Goal: Information Seeking & Learning: Find specific fact

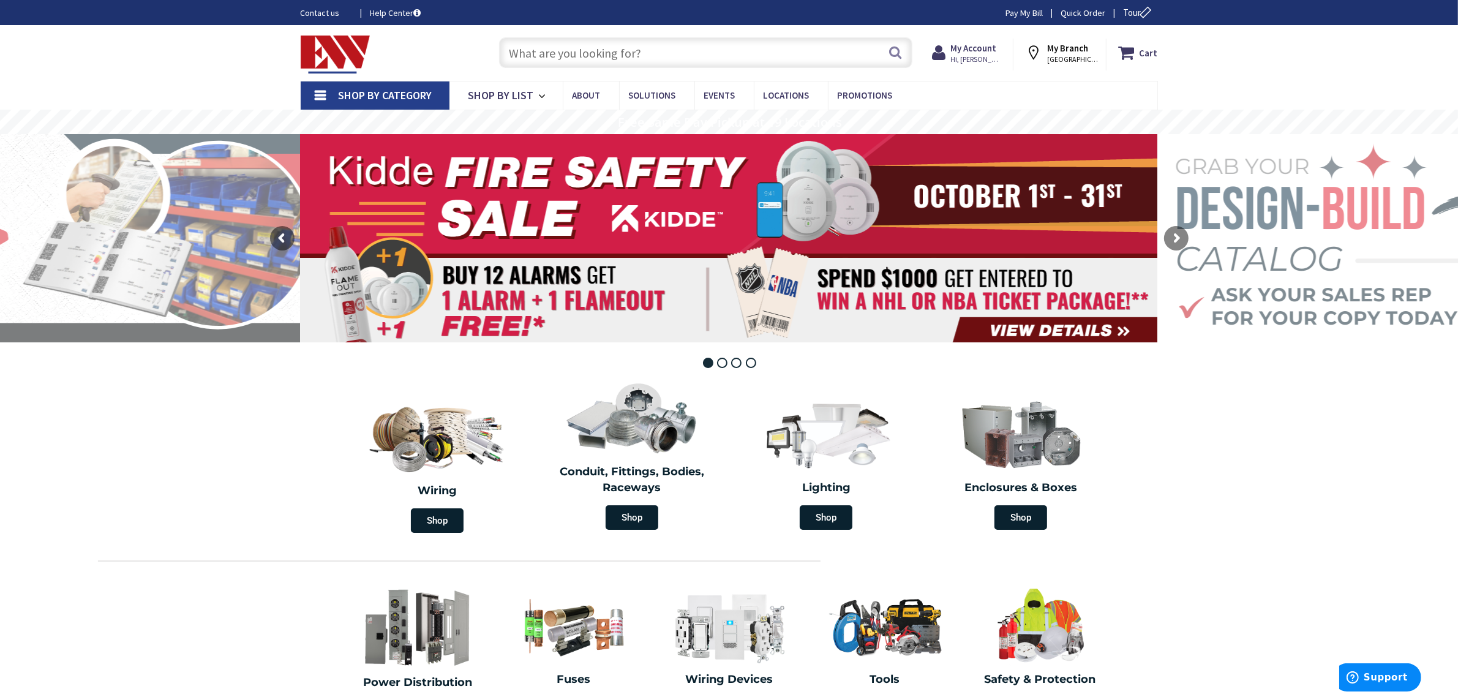
click at [561, 53] on input "text" at bounding box center [705, 52] width 413 height 31
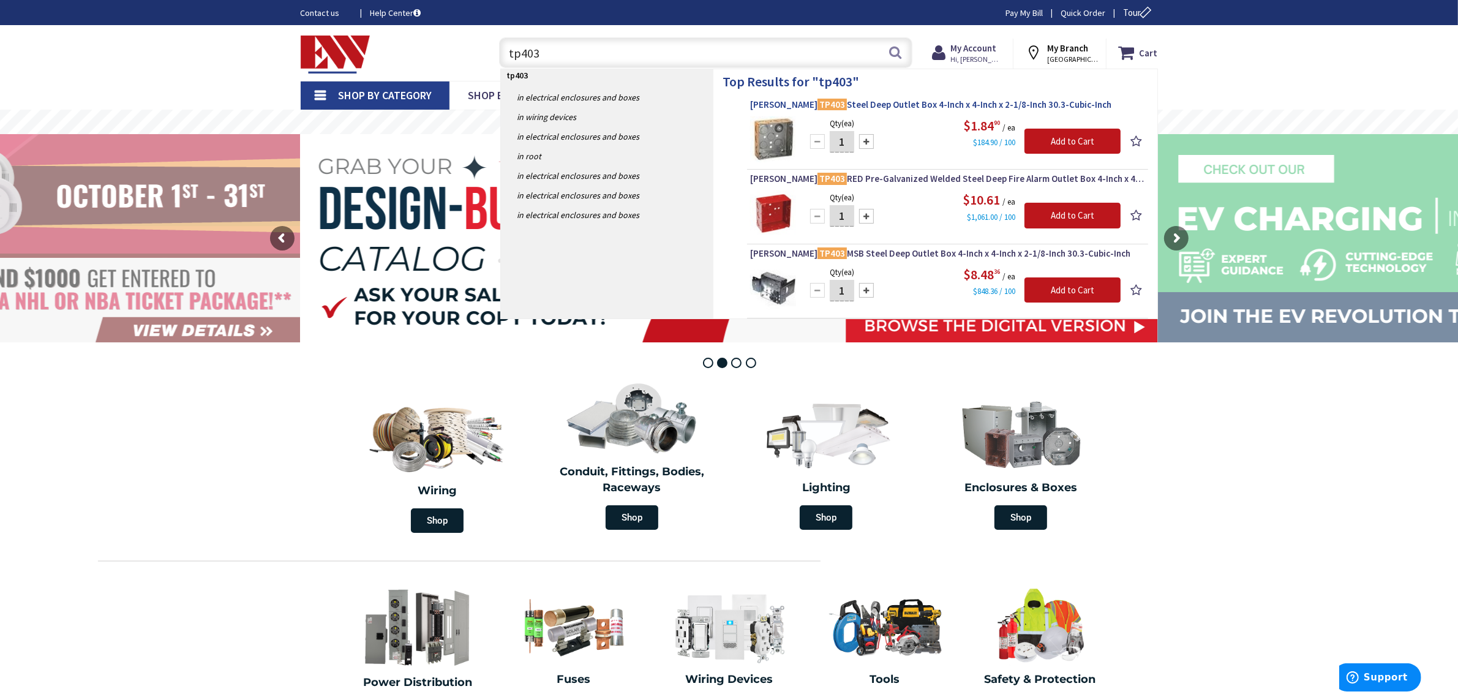
type input "tp403"
click at [1065, 104] on span "Crouse-Hinds TP403 Steel Deep Outlet Box 4-Inch x 4-Inch x 2-1/8-Inch 30.3-Cubi…" at bounding box center [947, 105] width 395 height 12
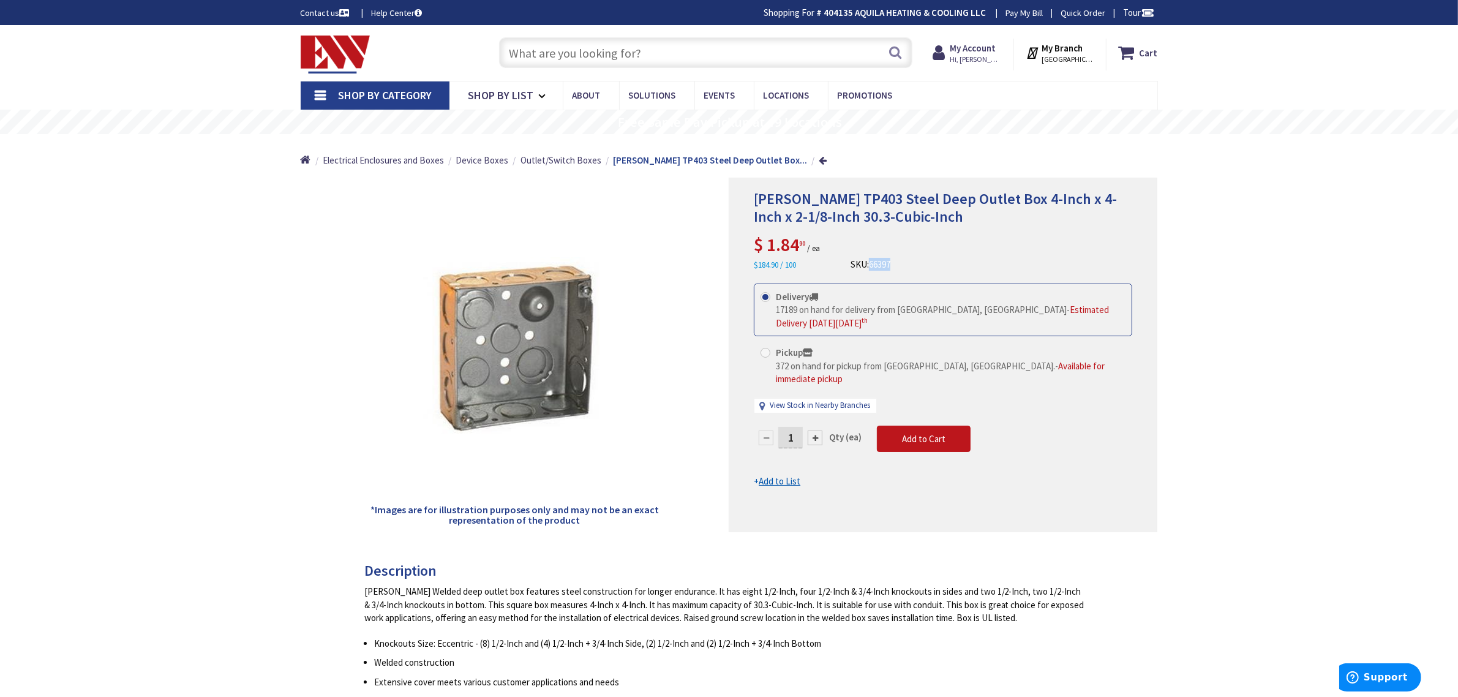
drag, startPoint x: 907, startPoint y: 262, endPoint x: 873, endPoint y: 263, distance: 34.3
click at [873, 263] on div "Crouse-Hinds TP403 Steel Deep Outlet Box 4-Inch x 4-Inch x 2-1/8-Inch 30.3-Cubi…" at bounding box center [943, 230] width 378 height 81
copy span "66397"
click at [559, 49] on input "text" at bounding box center [705, 52] width 413 height 31
paste input "TP516"
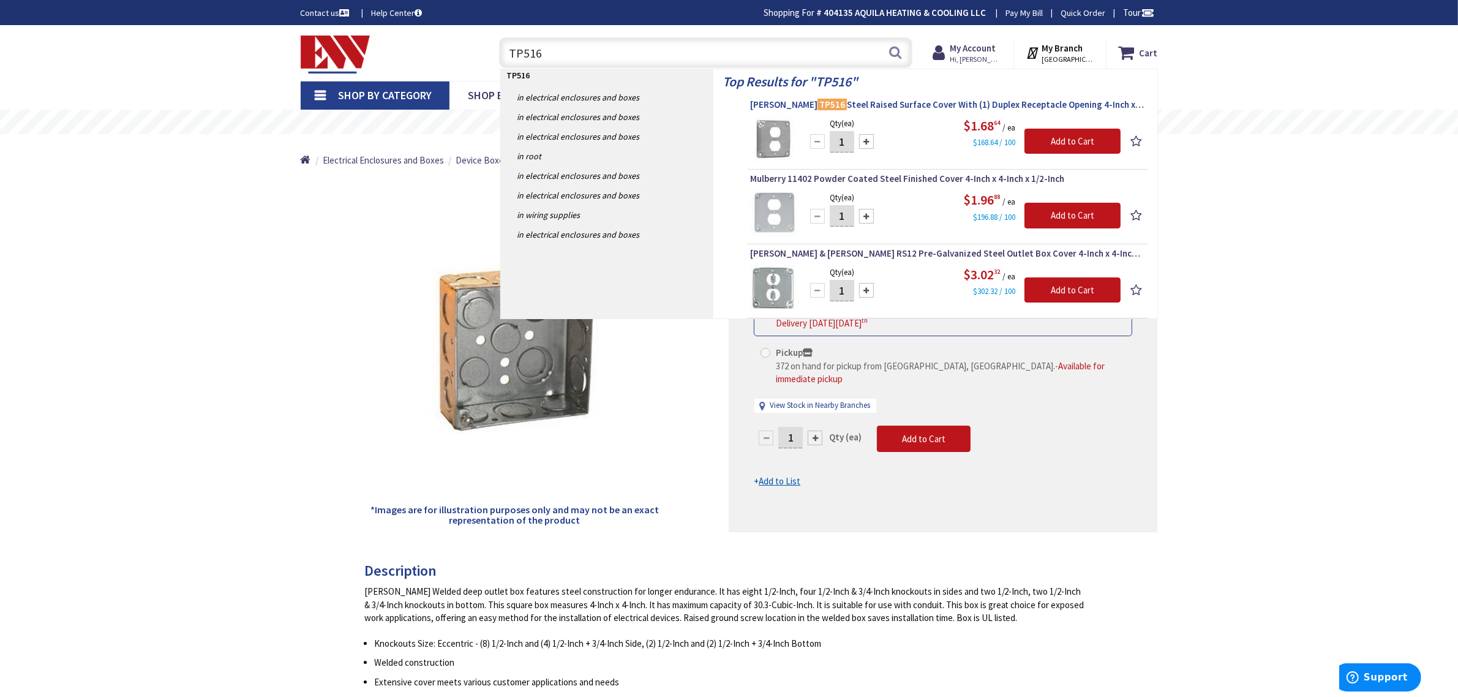
type input "TP516"
click at [883, 102] on span "Crouse-Hinds TP516 Steel Raised Surface Cover With (1) Duplex Receptacle Openin…" at bounding box center [947, 105] width 395 height 12
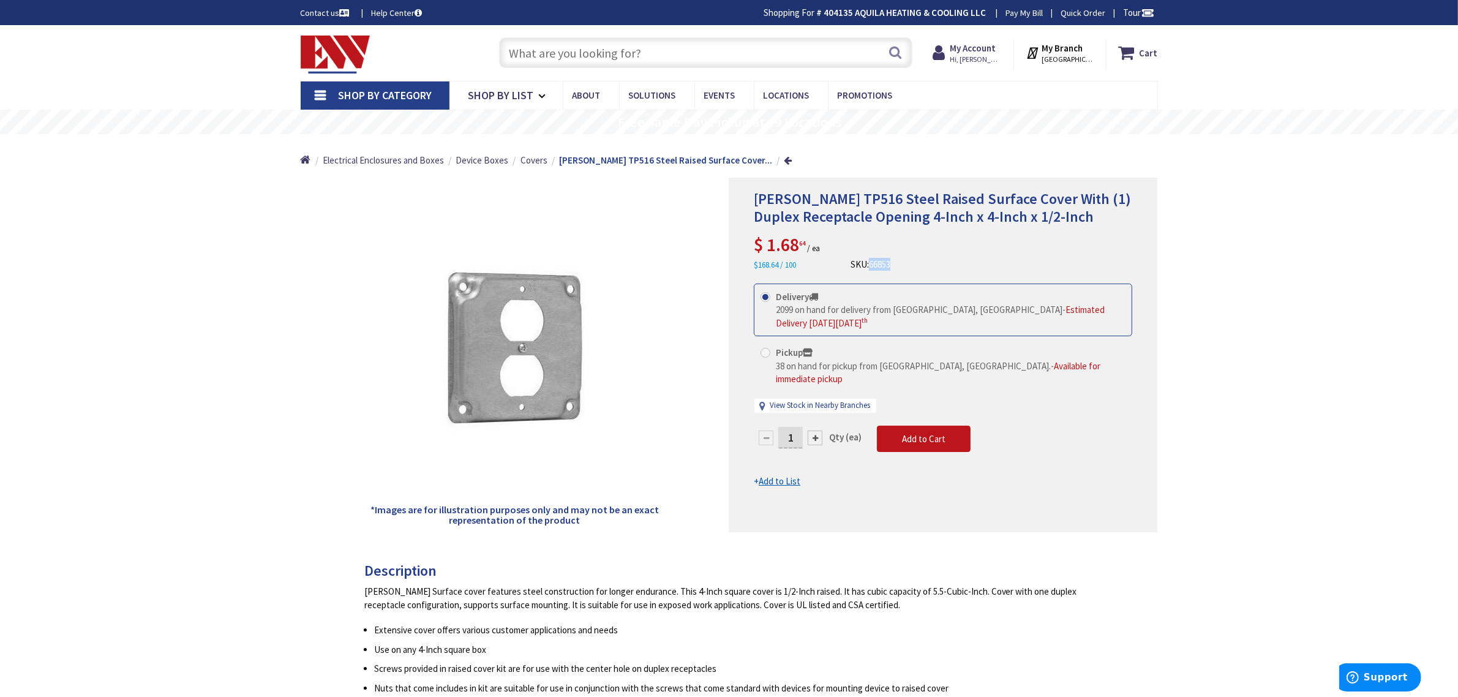
drag, startPoint x: 920, startPoint y: 263, endPoint x: 873, endPoint y: 265, distance: 47.2
click at [873, 265] on div "Crouse-Hinds TP516 Steel Raised Surface Cover With (1) Duplex Receptacle Openin…" at bounding box center [943, 230] width 378 height 81
copy span "66853"
click at [586, 59] on input "text" at bounding box center [705, 52] width 413 height 31
paste input "TP414"
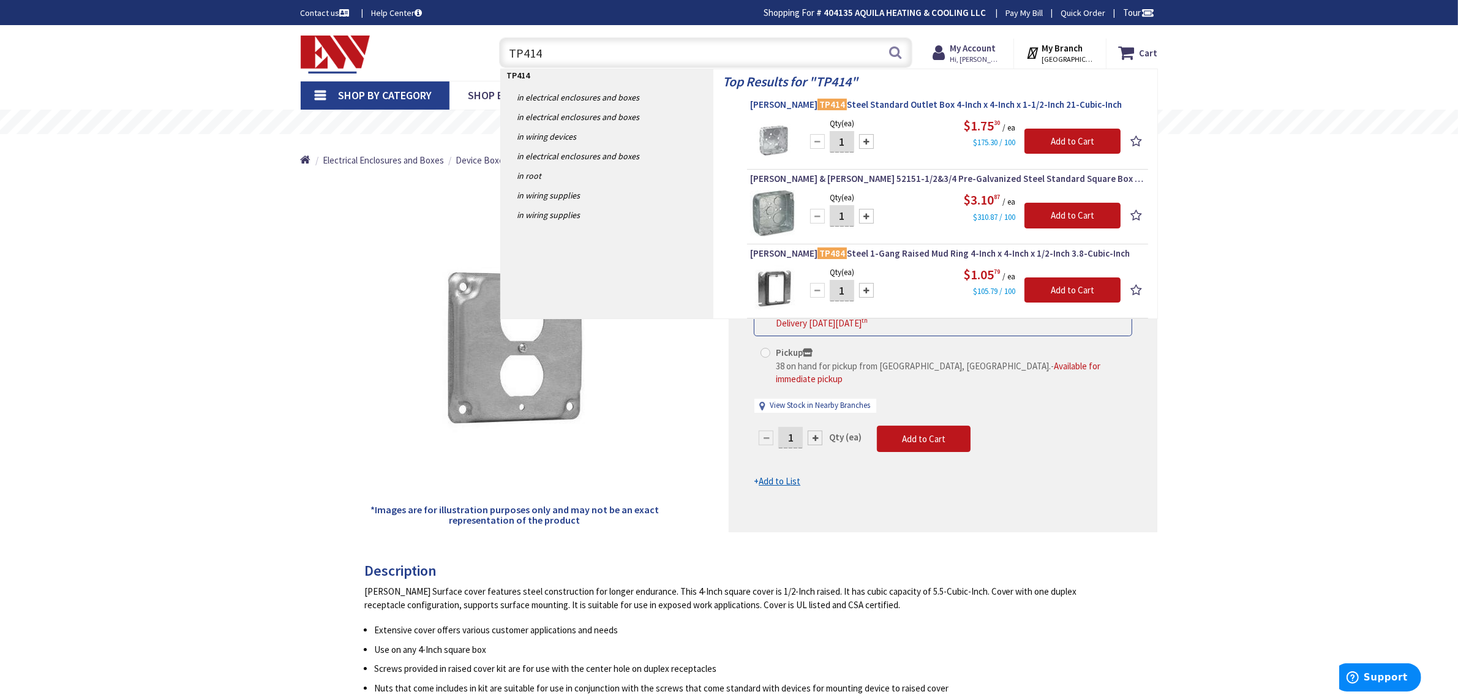
type input "TP414"
click at [856, 106] on span "Crouse-Hinds TP414 Steel Standard Outlet Box 4-Inch x 4-Inch x 1-1/2-Inch 21-Cu…" at bounding box center [947, 105] width 395 height 12
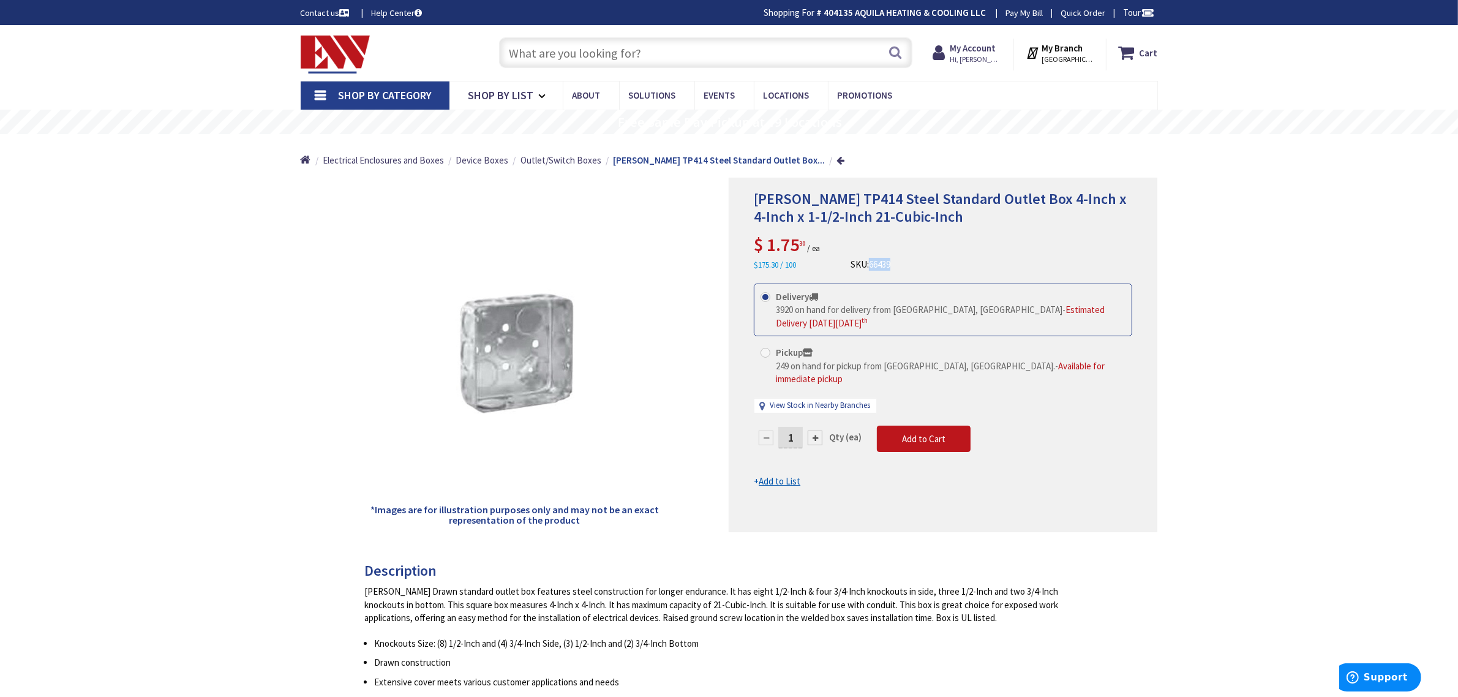
drag, startPoint x: 907, startPoint y: 264, endPoint x: 873, endPoint y: 265, distance: 34.3
click at [873, 265] on div "Crouse-Hinds TP414 Steel Standard Outlet Box 4-Inch x 4-Inch x 1-1/2-Inch 21-Cu…" at bounding box center [943, 230] width 378 height 81
copy span "66439"
click at [609, 48] on input "text" at bounding box center [705, 52] width 413 height 31
paste input "SG380"
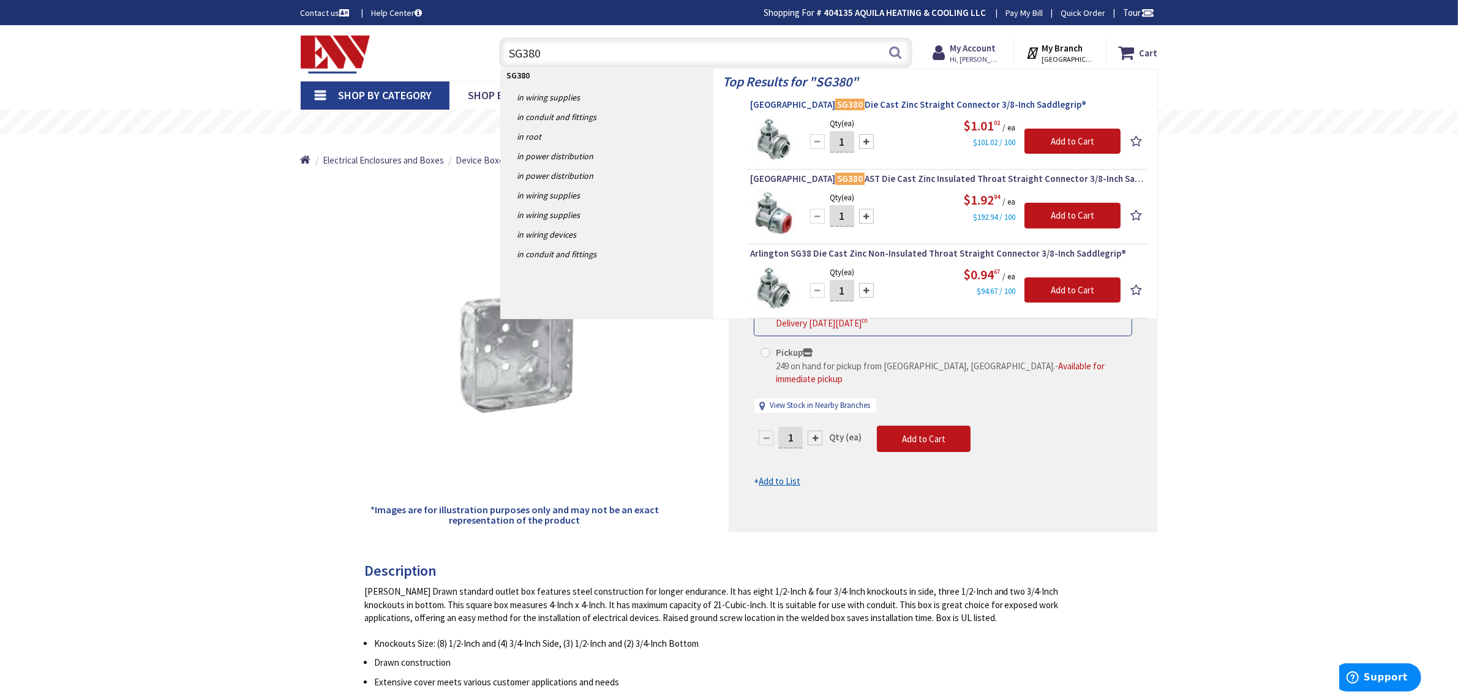
type input "SG380"
click at [910, 105] on span "Arlington SG380 Die Cast Zinc Straight Connector 3/8-Inch Saddlegrip®" at bounding box center [947, 105] width 395 height 12
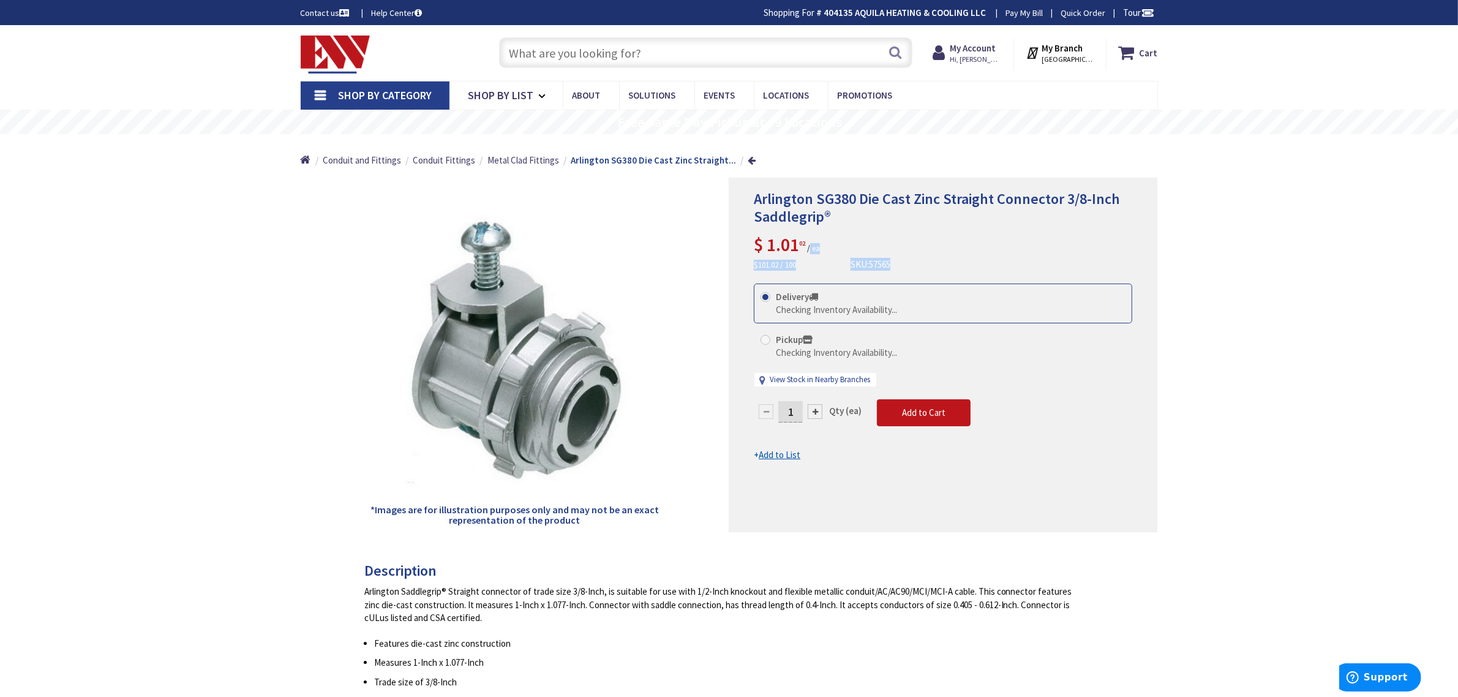
drag, startPoint x: 842, startPoint y: 237, endPoint x: 809, endPoint y: 240, distance: 32.6
click at [809, 240] on div "Arlington SG380 Die Cast Zinc Straight Connector 3/8-Inch Saddlegrip® $ 1.01 02…" at bounding box center [943, 230] width 378 height 81
click at [904, 247] on div "Arlington SG380 Die Cast Zinc Straight Connector 3/8-Inch Saddlegrip® $ 1.01 02…" at bounding box center [943, 230] width 378 height 81
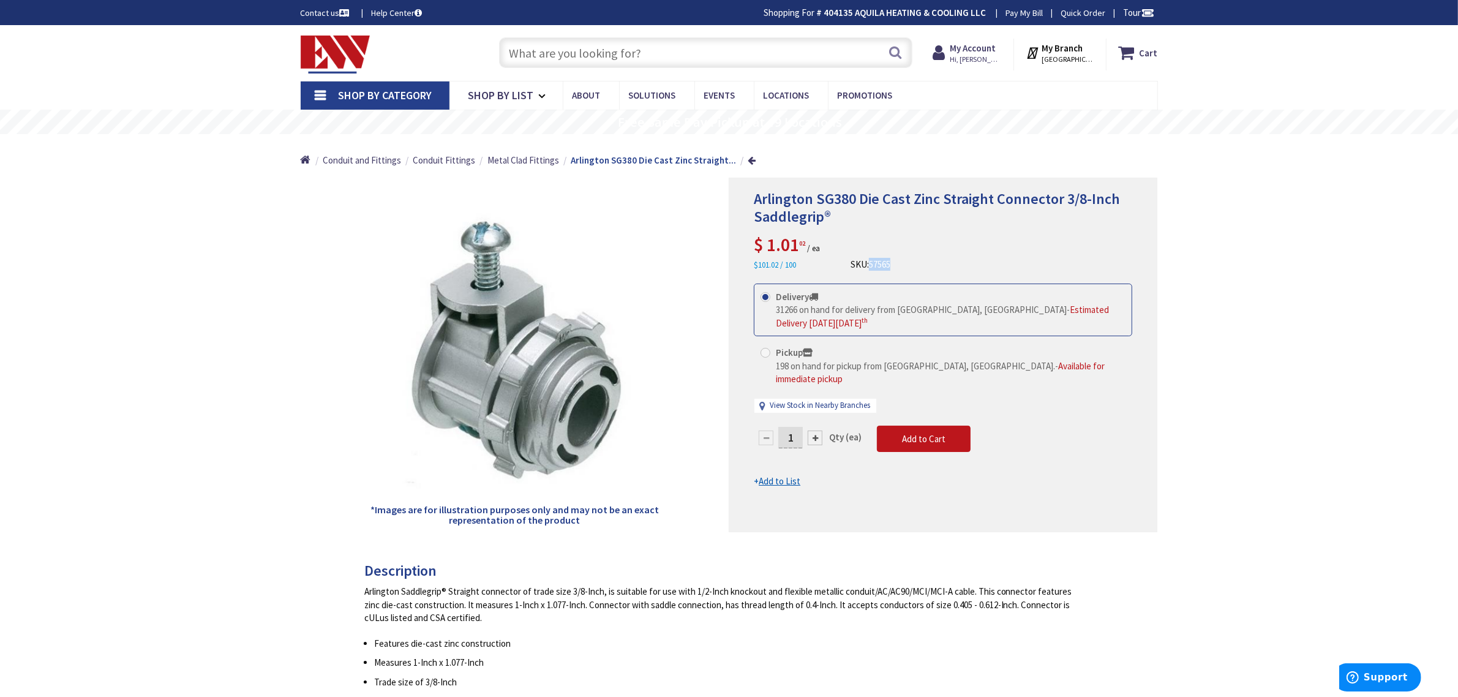
drag, startPoint x: 901, startPoint y: 262, endPoint x: 873, endPoint y: 266, distance: 28.5
click at [873, 266] on div "Arlington SG380 Die Cast Zinc Straight Connector 3/8-Inch Saddlegrip® $ 1.01 02…" at bounding box center [943, 230] width 378 height 81
copy span "57565"
click at [519, 57] on input "text" at bounding box center [705, 52] width 413 height 31
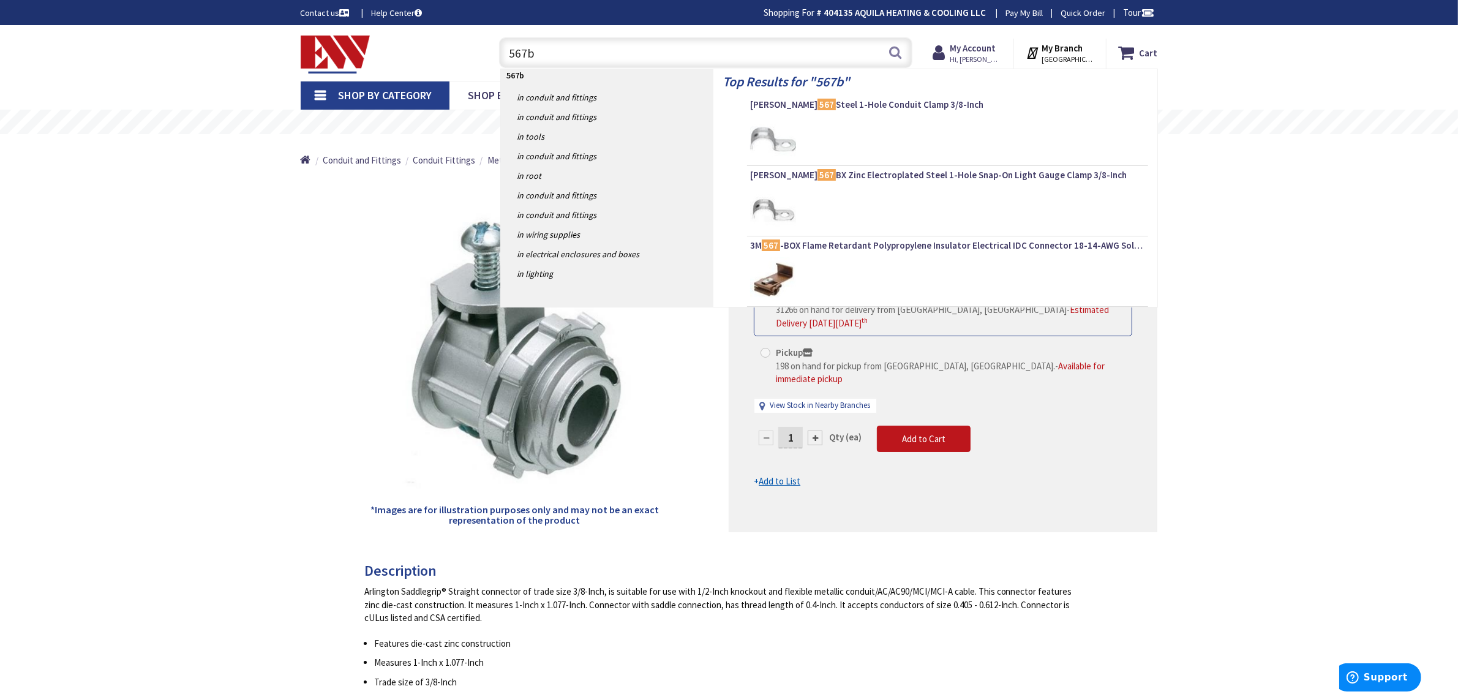
type input "567bx"
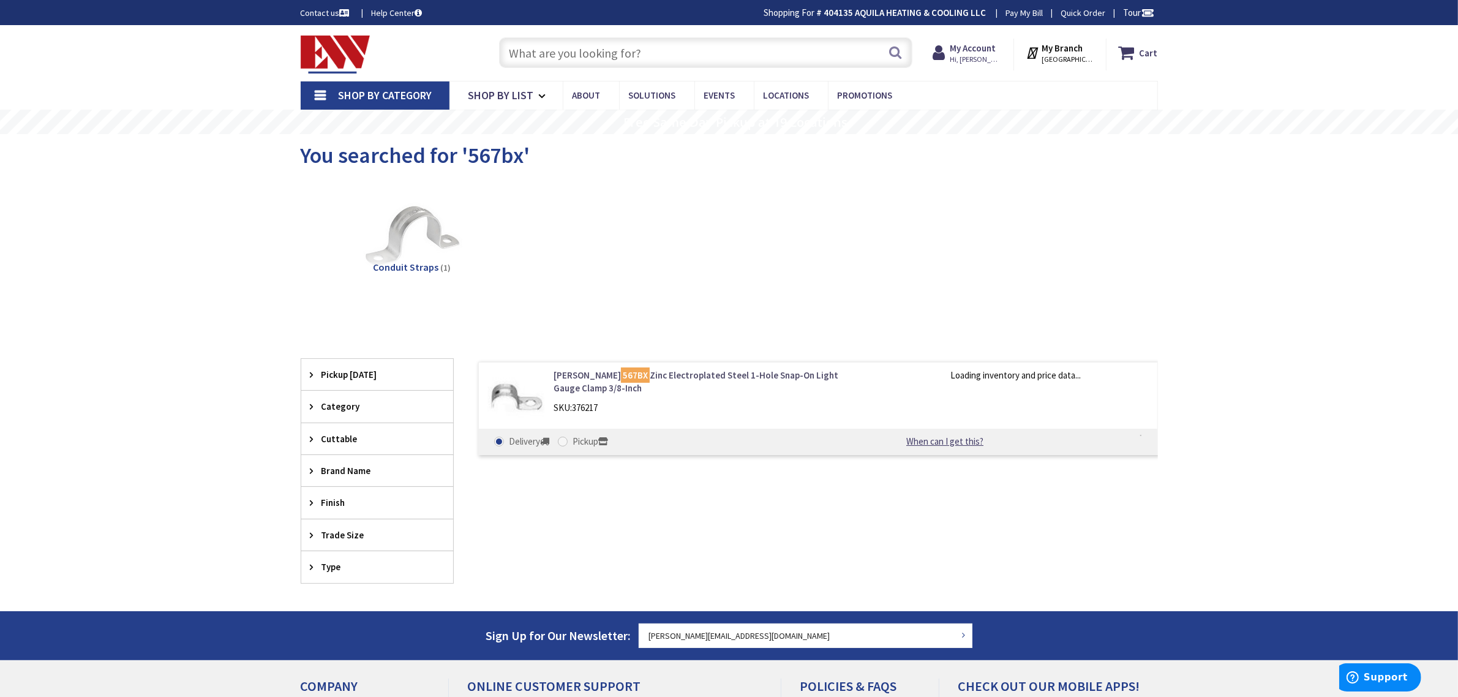
click at [702, 377] on link "Crouse-Hinds 567BX Zinc Electroplated Steel 1-Hole Snap-On Light Gauge Clamp 3/…" at bounding box center [710, 382] width 312 height 26
click at [583, 377] on link "Crouse-Hinds 567BX Zinc Electroplated Steel 1-Hole Snap-On Light Gauge Clamp 3/…" at bounding box center [710, 382] width 312 height 26
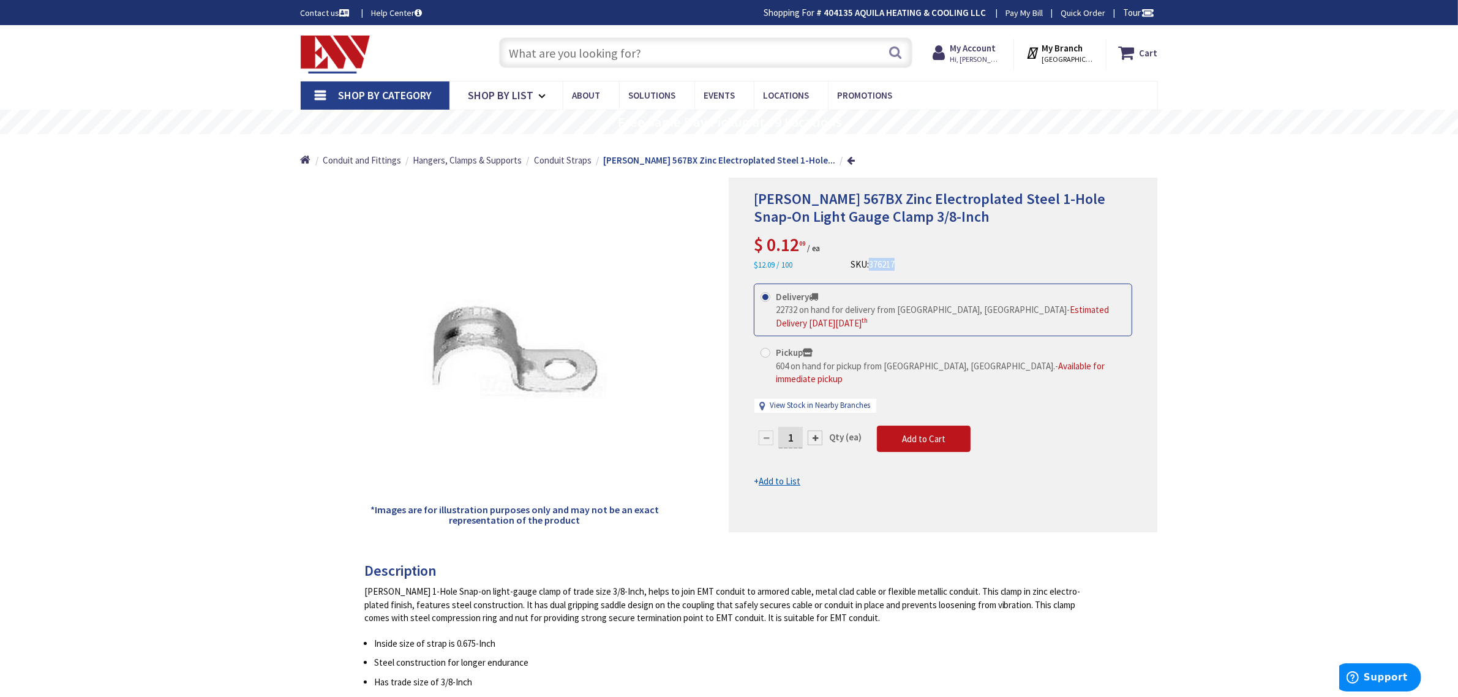
drag, startPoint x: 904, startPoint y: 269, endPoint x: 871, endPoint y: 268, distance: 33.1
click at [871, 268] on div "[PERSON_NAME] 567BX Zinc Electroplated Steel 1-Hole Snap-On Light Gauge Clamp 3…" at bounding box center [943, 230] width 378 height 81
copy span "376217"
click at [612, 55] on input "text" at bounding box center [705, 52] width 413 height 31
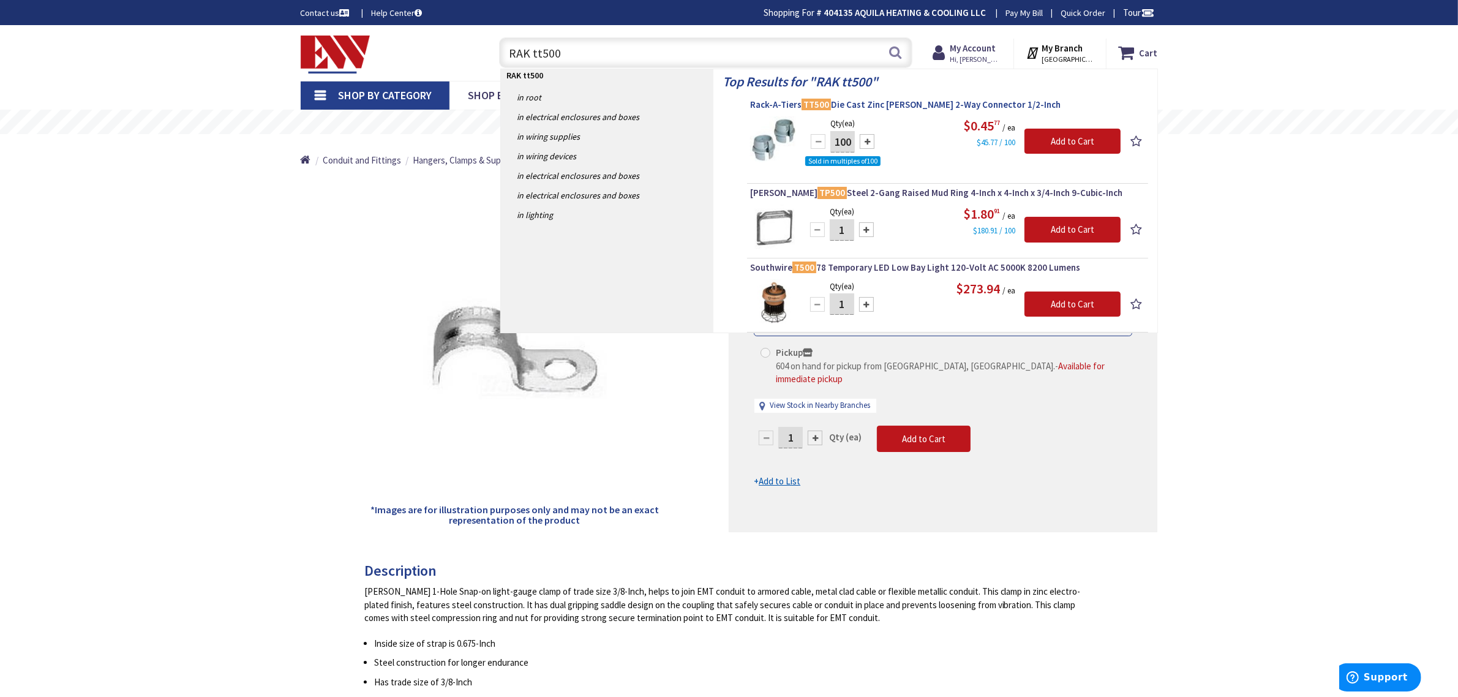
type input "RAK tt500"
click at [874, 105] on span "Rack-A-Tiers TT500 Die Cast Zinc [PERSON_NAME] 2-Way Connector 1/2-Inch" at bounding box center [947, 105] width 395 height 12
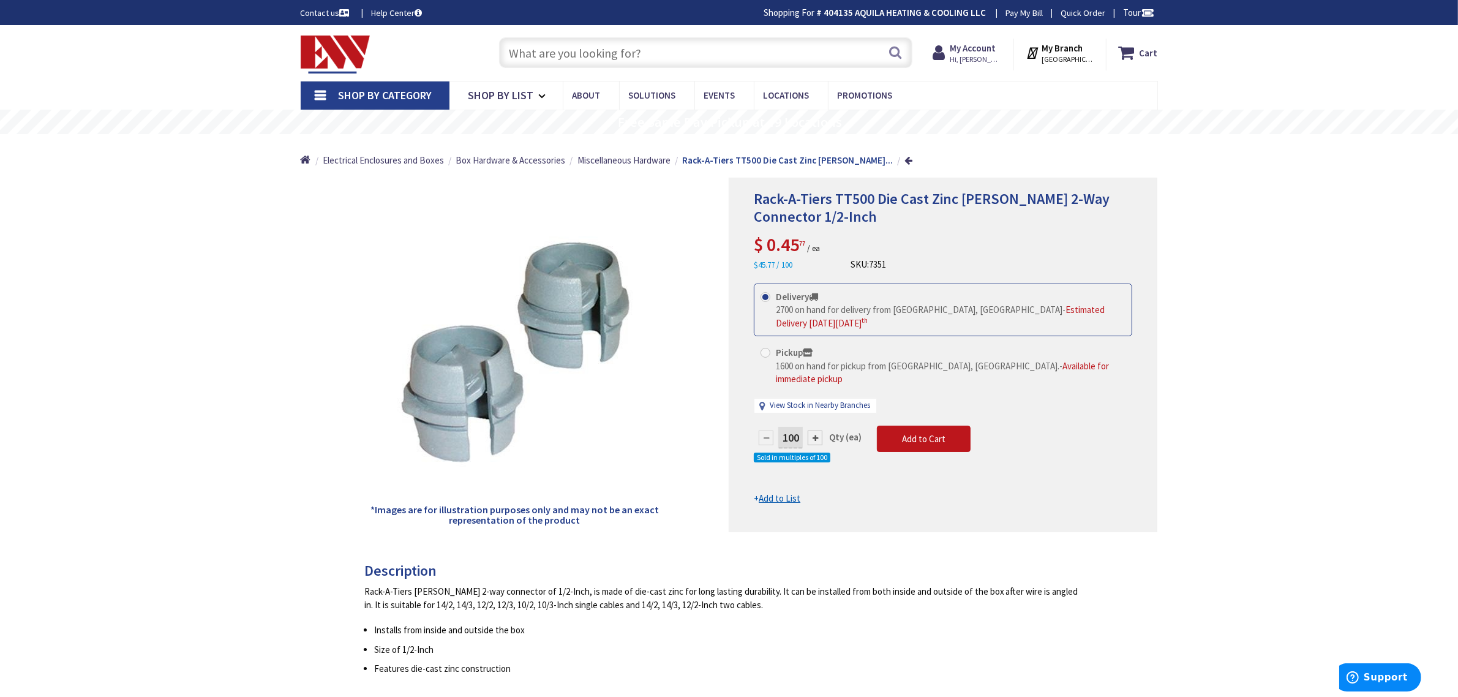
click at [585, 43] on input "text" at bounding box center [705, 52] width 413 height 31
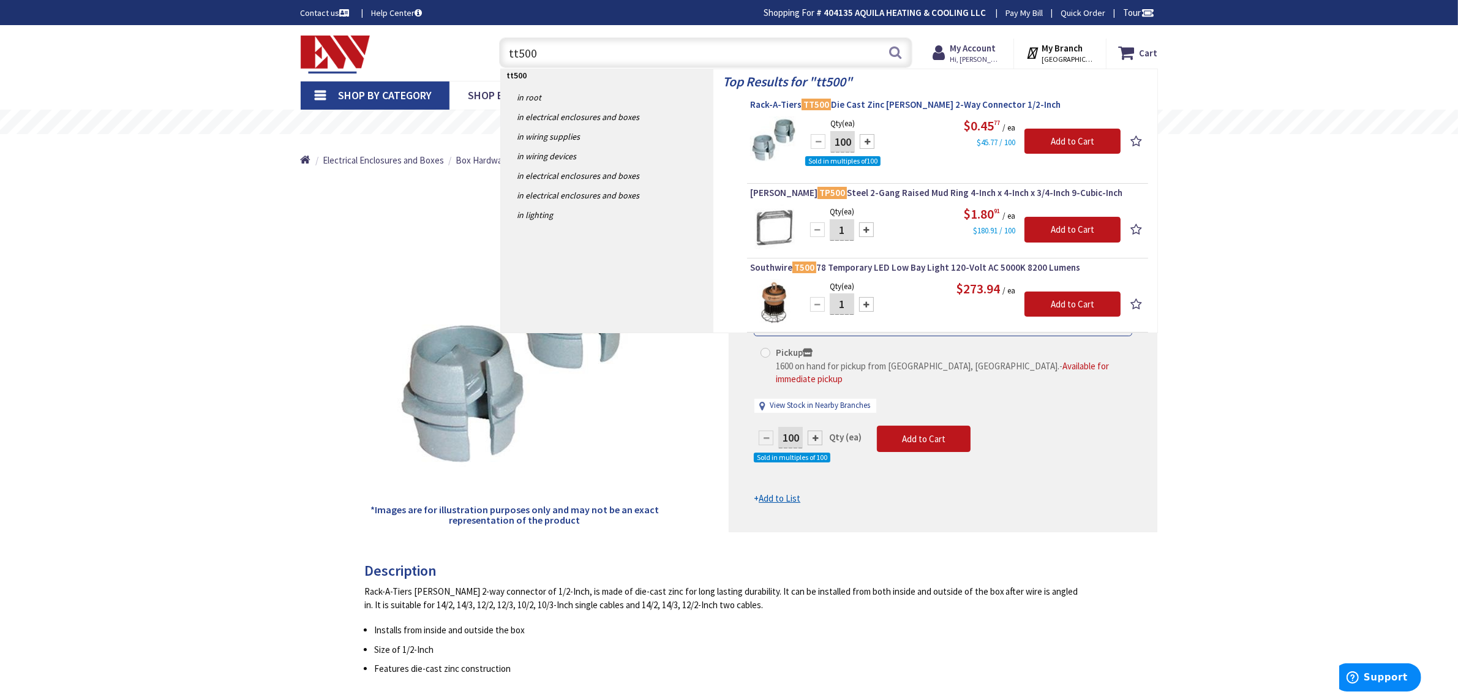
type input "tt500"
click at [897, 104] on span "Rack-A-Tiers TT500 Die Cast Zinc Tom 2-Way Connector 1/2-Inch" at bounding box center [947, 105] width 395 height 12
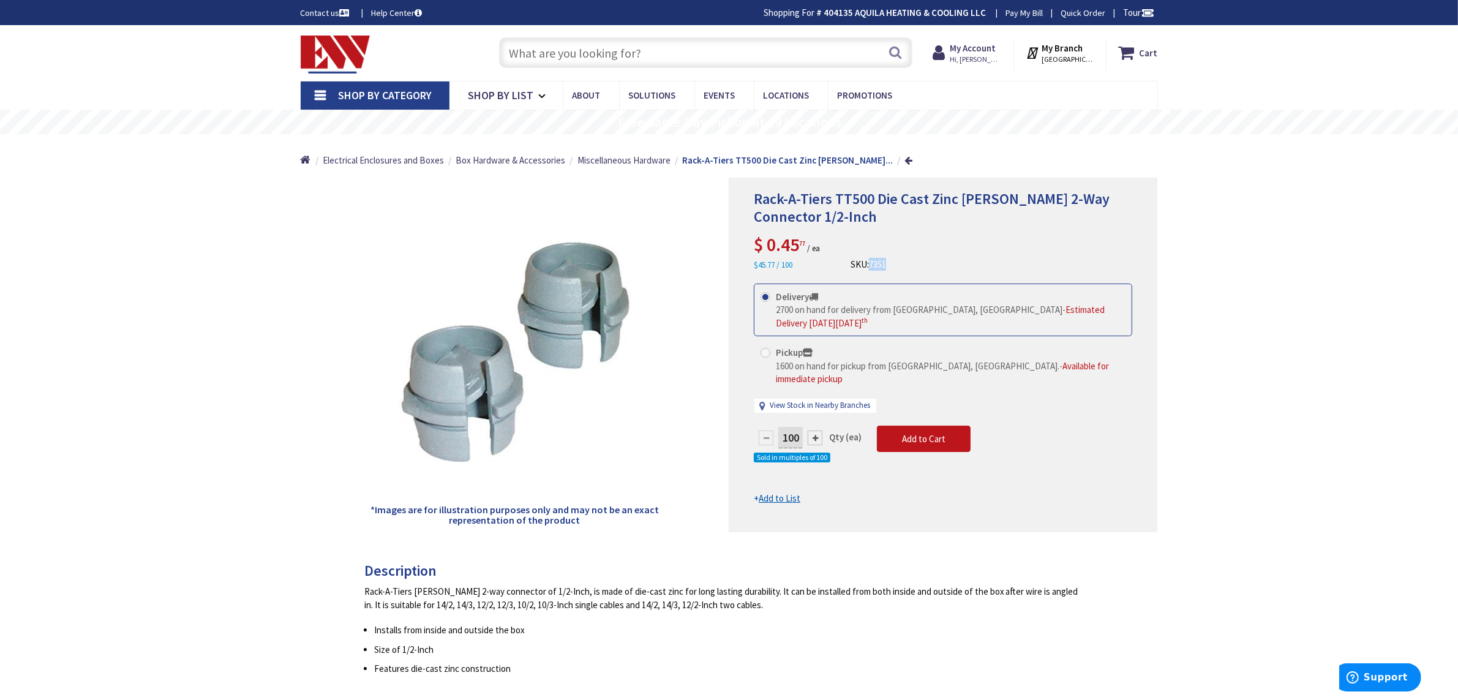
drag, startPoint x: 907, startPoint y: 265, endPoint x: 873, endPoint y: 267, distance: 33.7
click at [873, 267] on div "Rack-A-Tiers TT500 Die Cast Zinc Tom 2-Way Connector 1/2-Inch $ 0.45 77 / ea $4…" at bounding box center [943, 230] width 378 height 81
copy span "7351"
click at [580, 50] on input "text" at bounding box center [705, 52] width 413 height 31
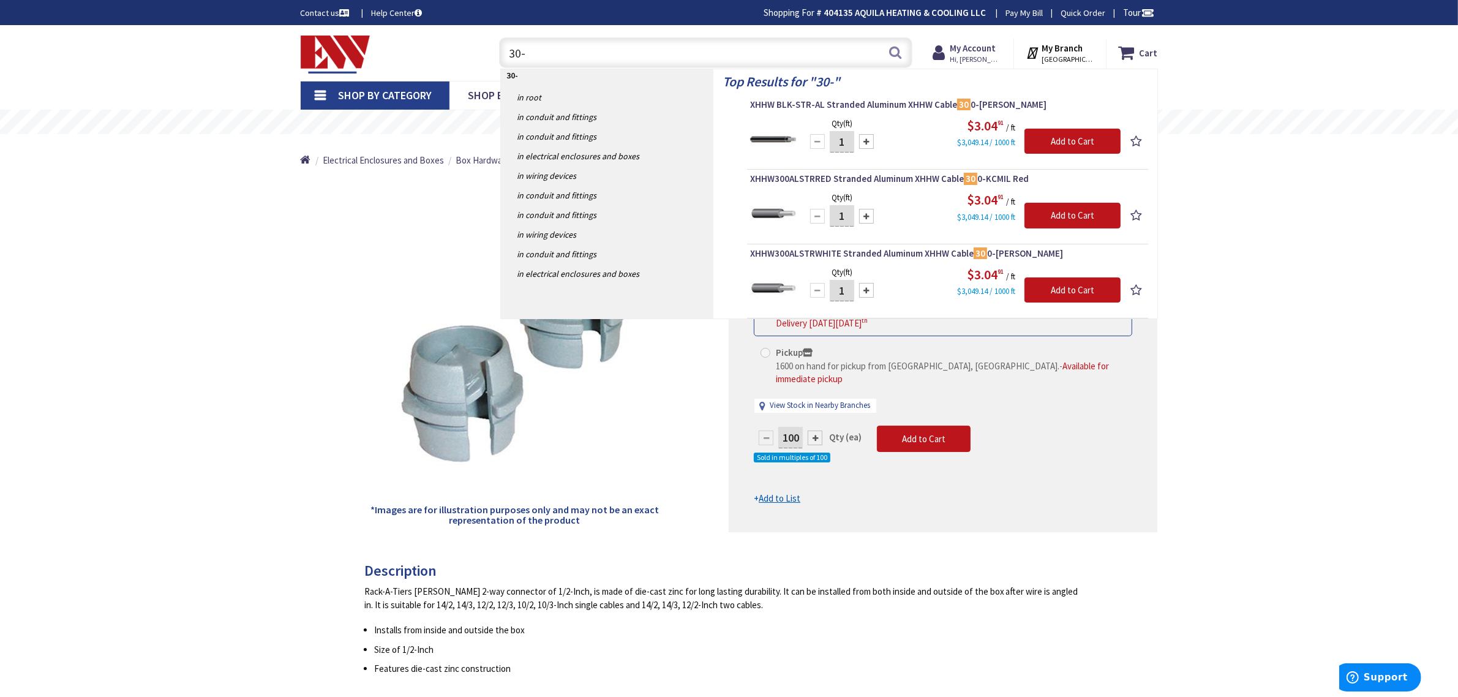
click at [587, 43] on input "30-" at bounding box center [705, 52] width 413 height 31
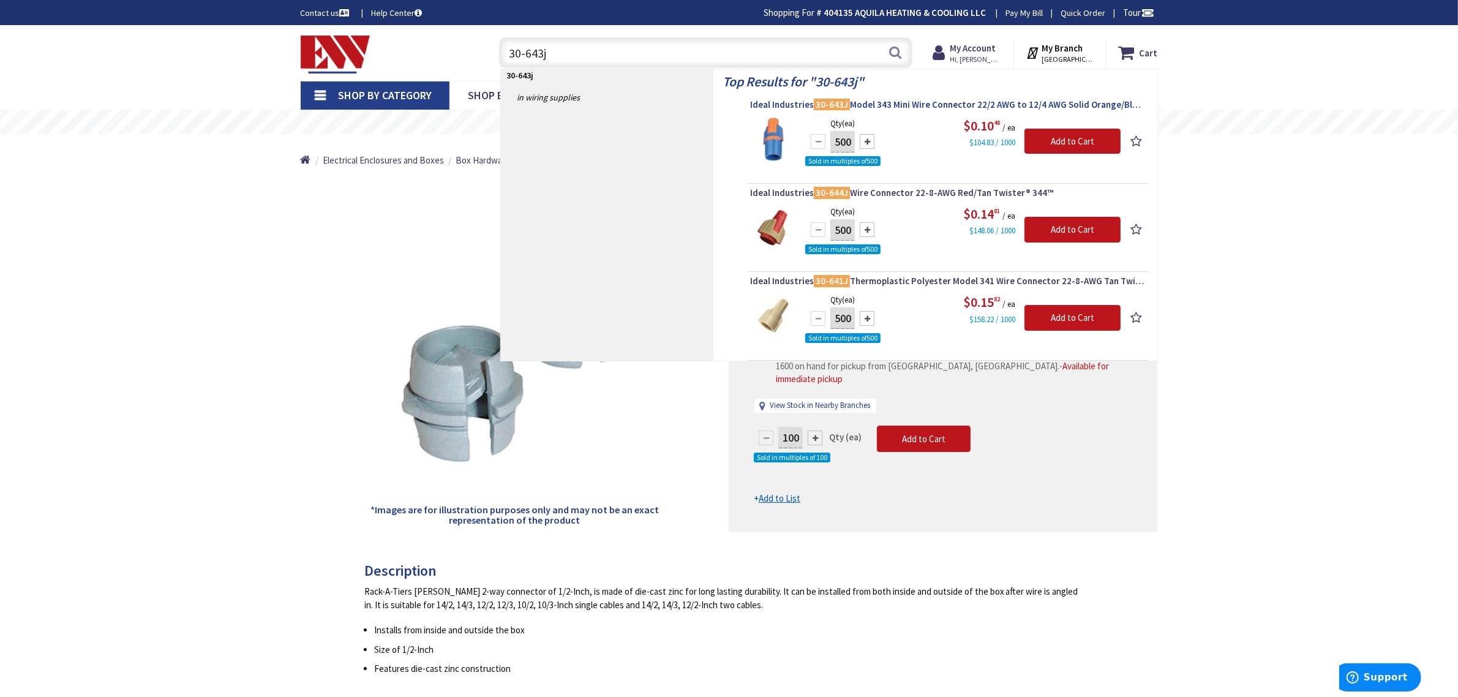
type input "30-643j"
click at [892, 105] on span "Ideal Industries 30-643J Model 343 Mini Wire Connector 22/2 AWG to 12/4 AWG Sol…" at bounding box center [947, 105] width 395 height 12
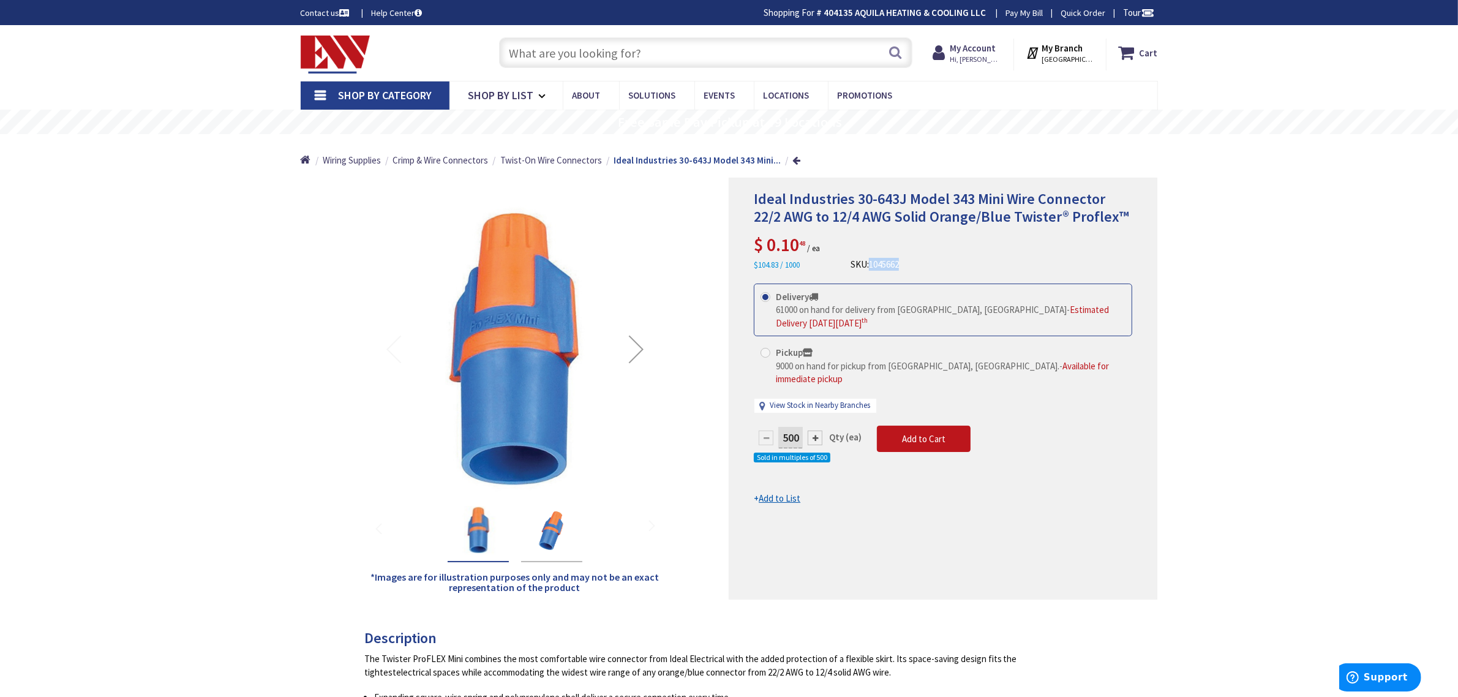
drag, startPoint x: 916, startPoint y: 262, endPoint x: 871, endPoint y: 267, distance: 45.0
click at [871, 267] on div "Ideal Industries 30-643J Model 343 Mini Wire Connector 22/2 AWG to 12/4 AWG Sol…" at bounding box center [943, 230] width 378 height 81
copy span "1045662"
click at [605, 46] on input "text" at bounding box center [705, 52] width 413 height 31
paste input "66397"
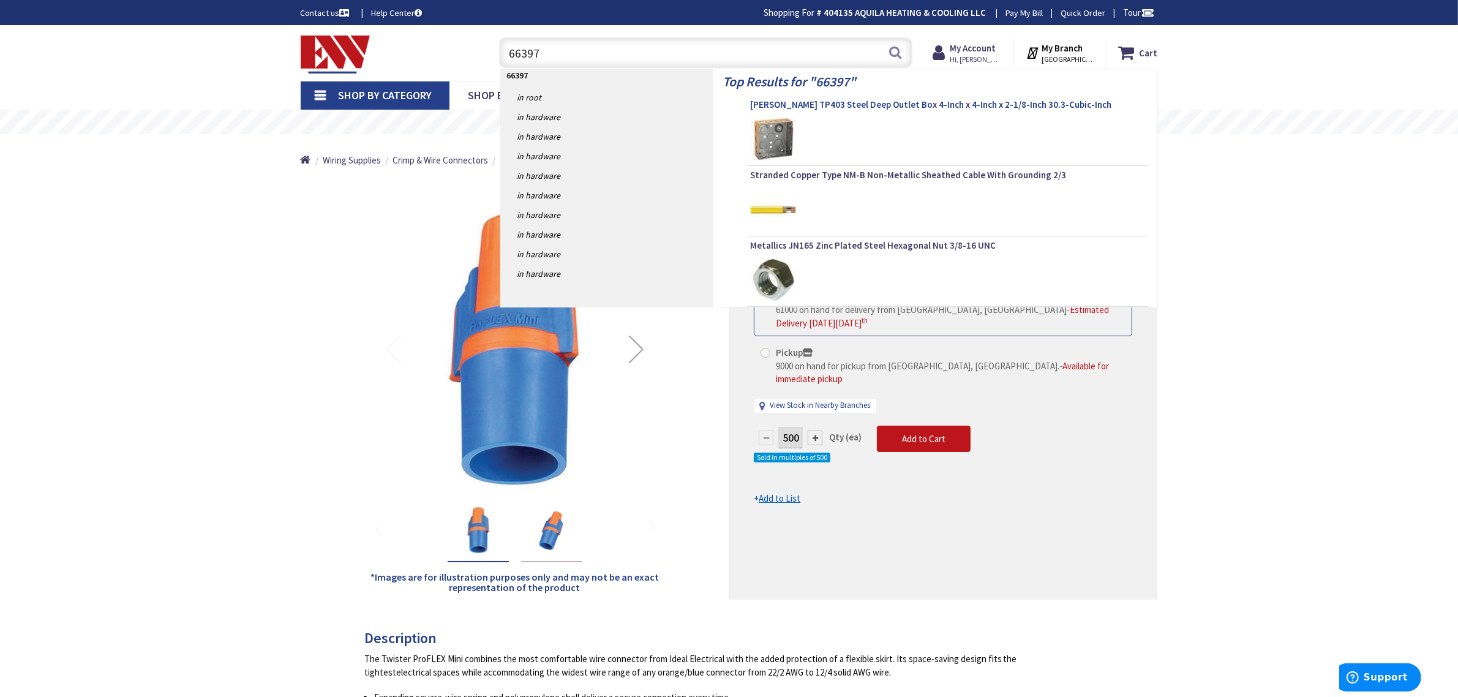
type input "66397"
click at [804, 105] on span "Crouse-Hinds TP403 Steel Deep Outlet Box 4-Inch x 4-Inch x 2-1/8-Inch 30.3-Cubi…" at bounding box center [947, 105] width 395 height 12
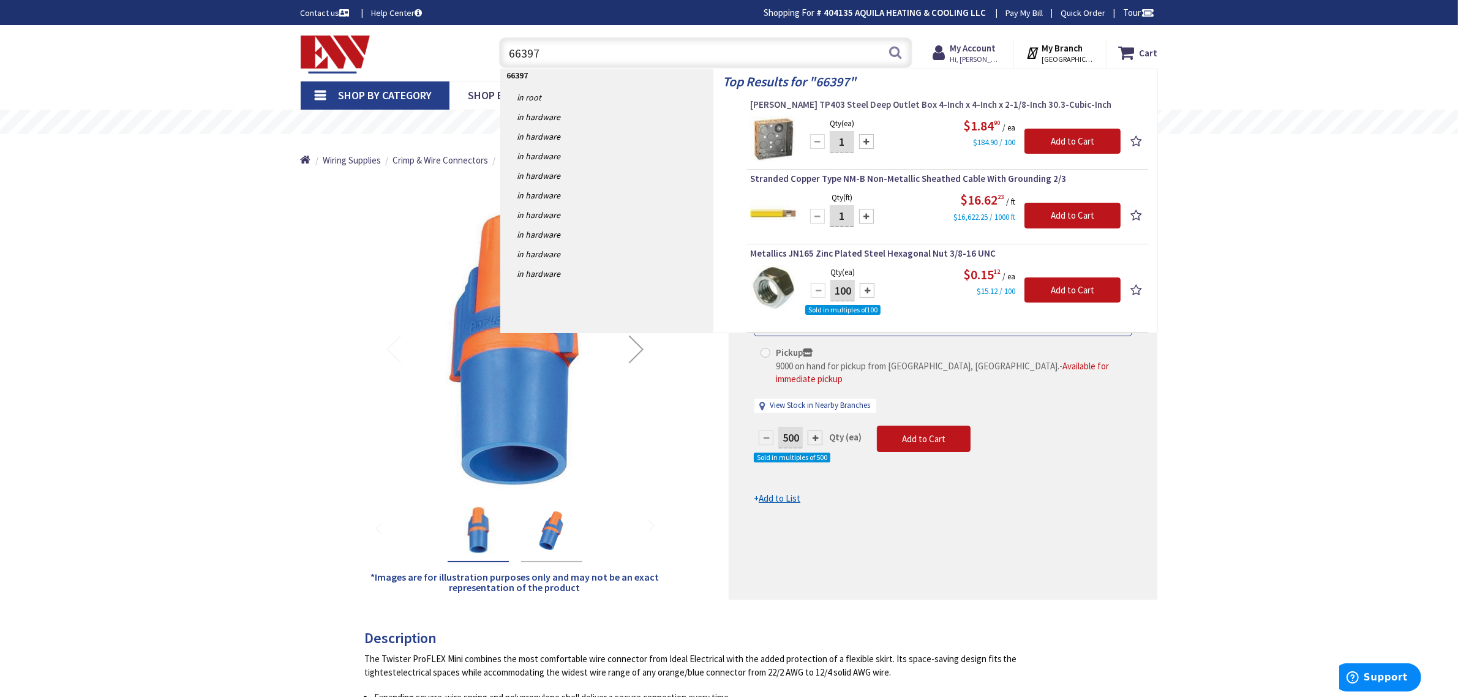
click at [839, 100] on span "Crouse-Hinds TP403 Steel Deep Outlet Box 4-Inch x 4-Inch x 2-1/8-Inch 30.3-Cubi…" at bounding box center [947, 105] width 395 height 12
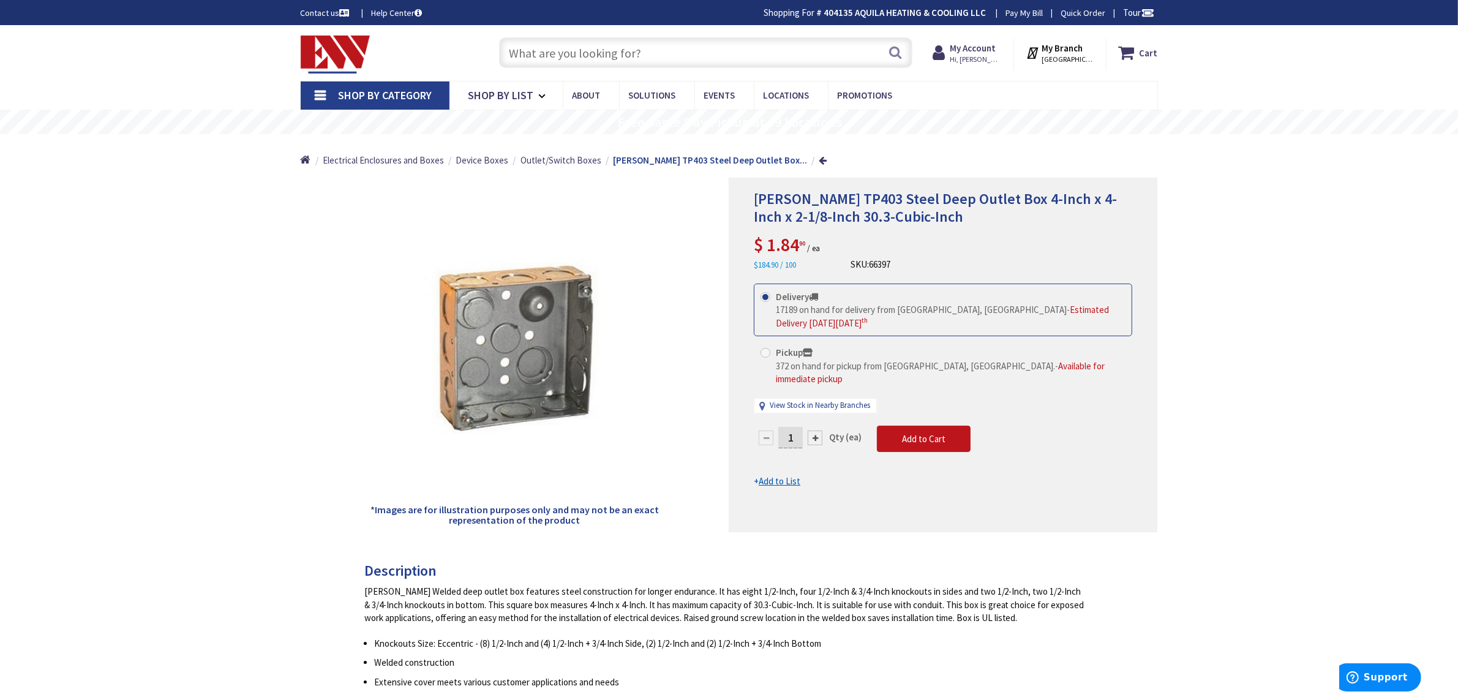
click at [573, 51] on input "text" at bounding box center [705, 52] width 413 height 31
paste input "66853"
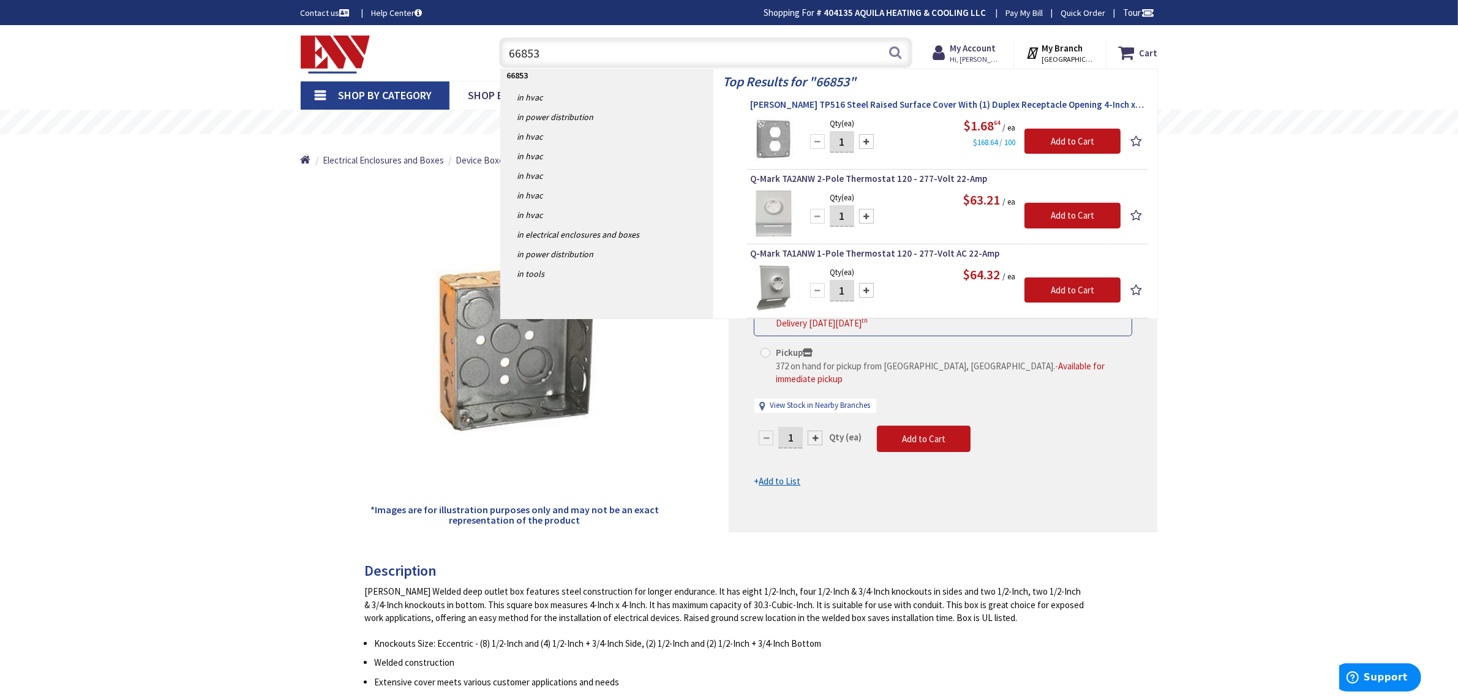
type input "66853"
click at [835, 106] on span "[PERSON_NAME] TP516 Steel Raised Surface Cover With (1) Duplex Receptacle Openi…" at bounding box center [947, 105] width 395 height 12
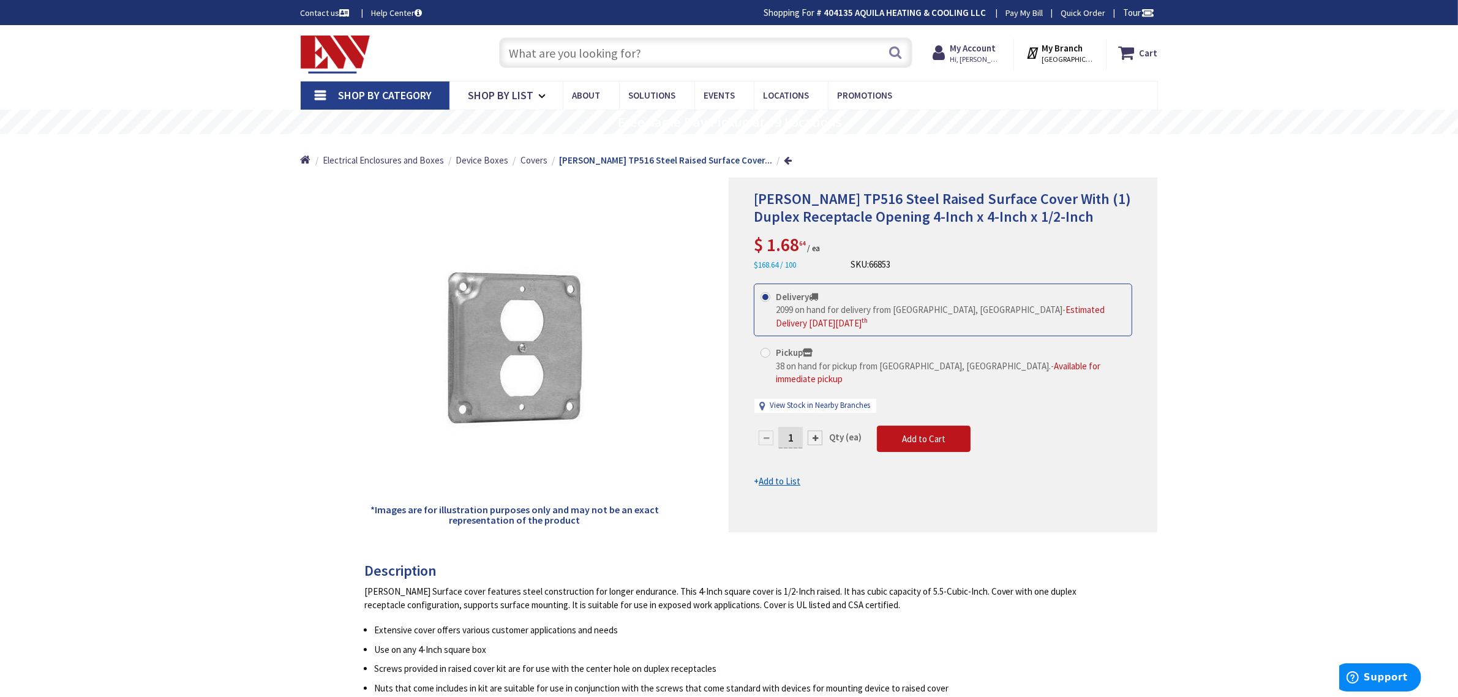
click at [568, 49] on input "text" at bounding box center [705, 52] width 413 height 31
paste input "66439"
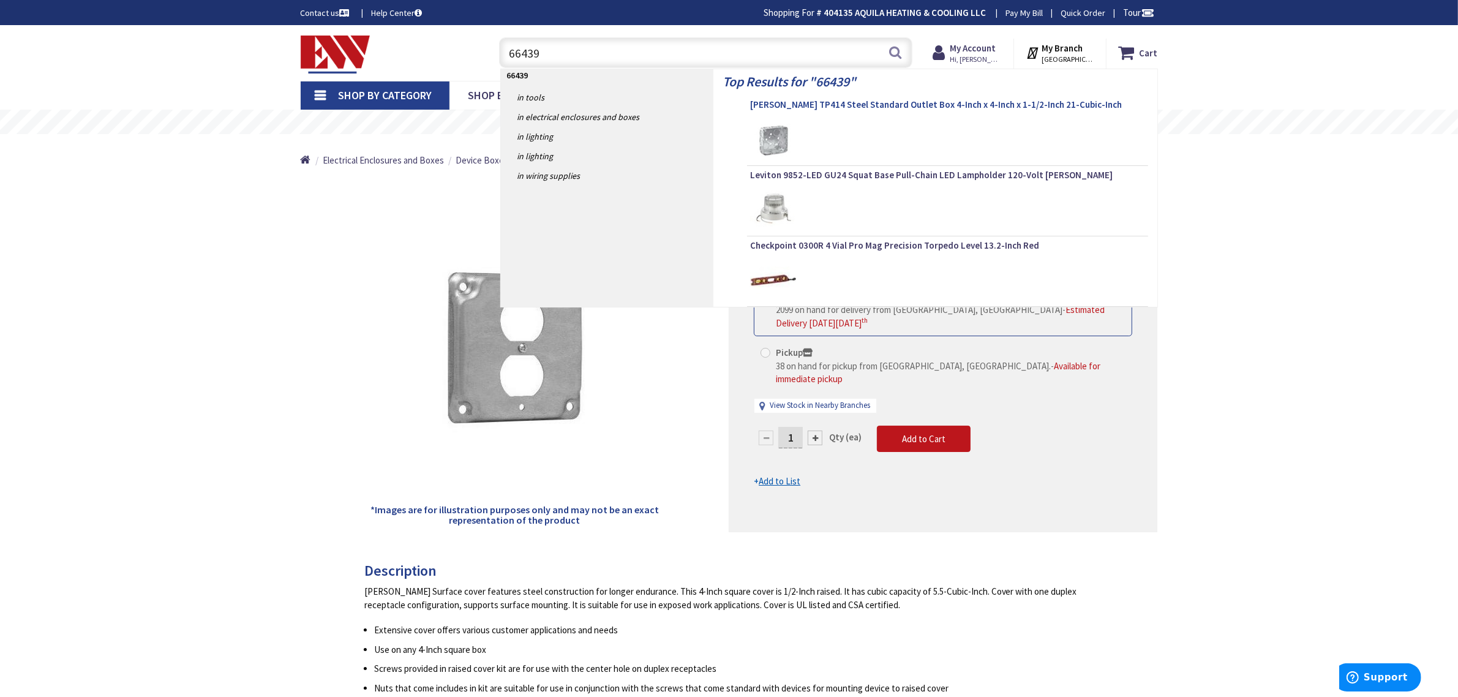
type input "66439"
click at [855, 105] on span "[PERSON_NAME] TP414 Steel Standard Outlet Box 4-Inch x 4-Inch x 1-1/2-Inch 21-C…" at bounding box center [947, 105] width 395 height 12
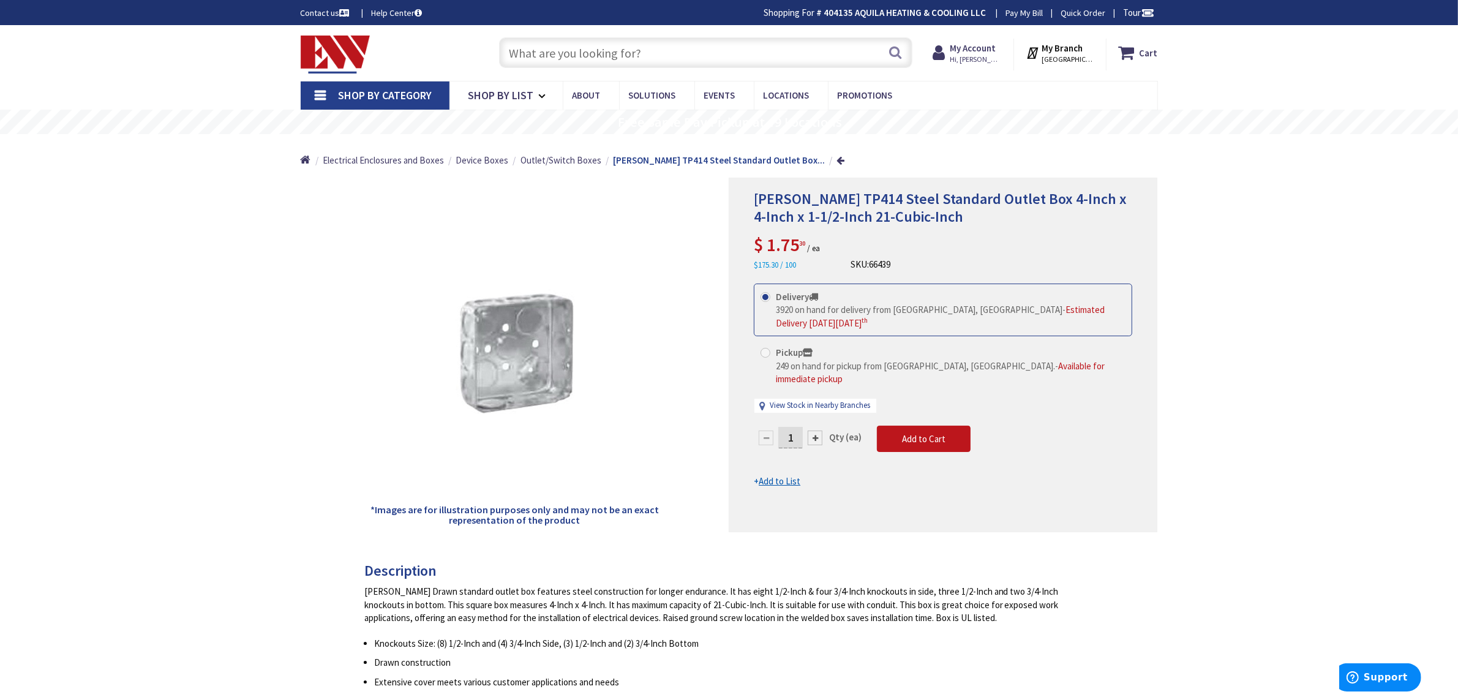
click at [568, 54] on input "text" at bounding box center [705, 52] width 413 height 31
paste input "57565"
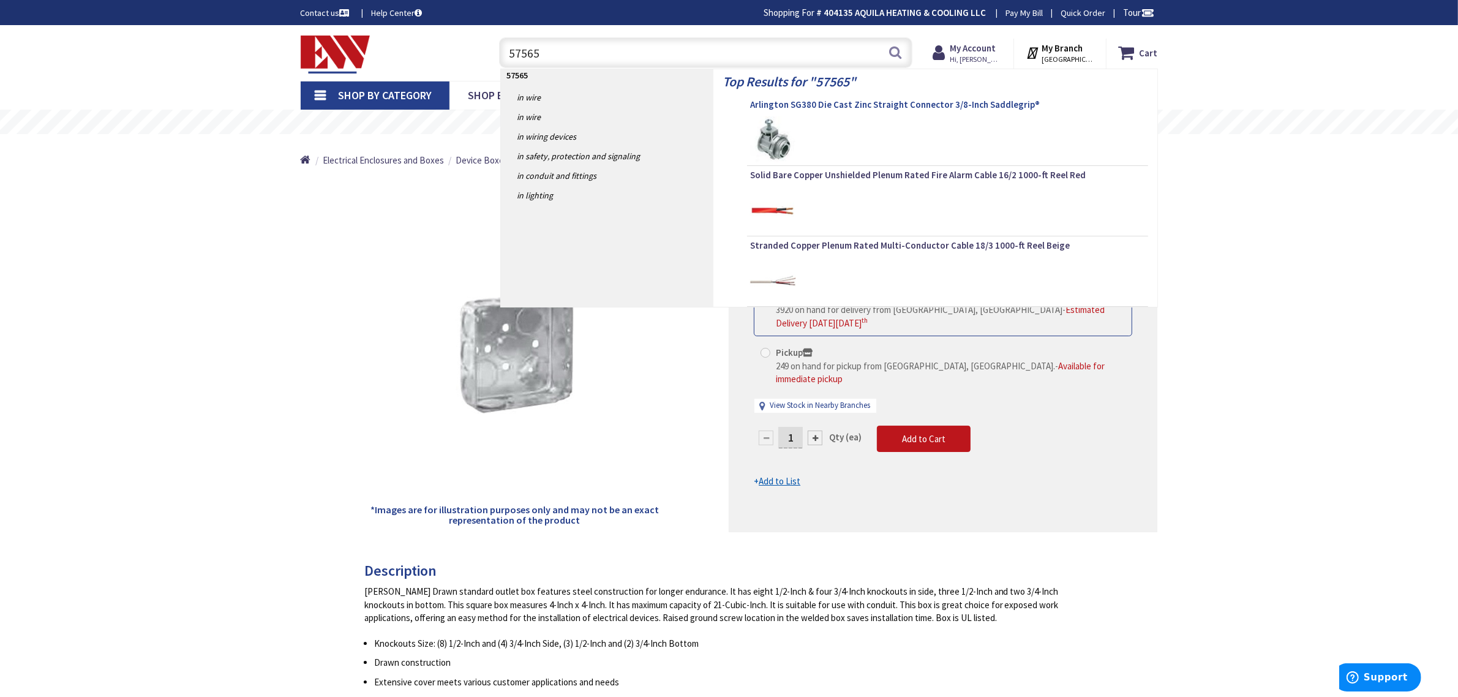
type input "57565"
click at [782, 110] on span "Arlington SG380 Die Cast Zinc Straight Connector 3/8-Inch Saddlegrip®" at bounding box center [947, 105] width 395 height 12
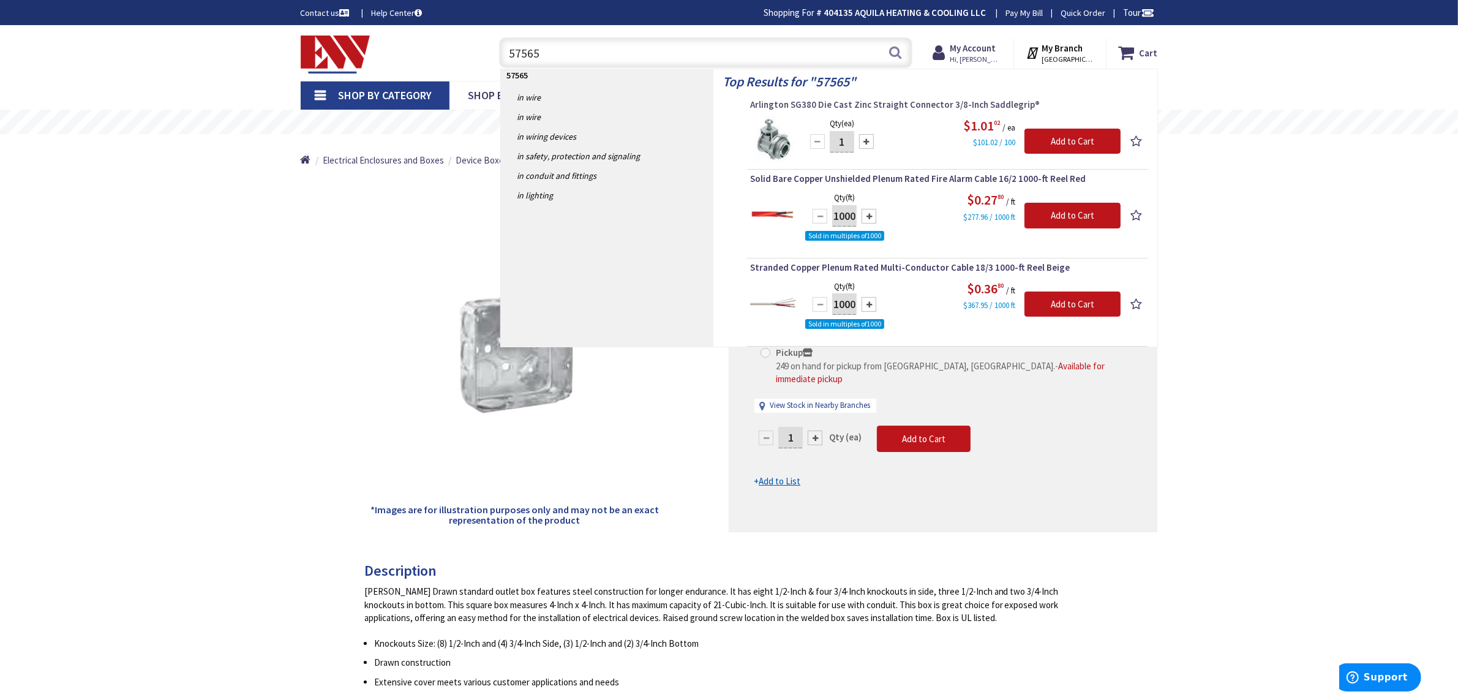
click at [782, 102] on span "Arlington SG380 Die Cast Zinc Straight Connector 3/8-Inch Saddlegrip®" at bounding box center [947, 105] width 395 height 12
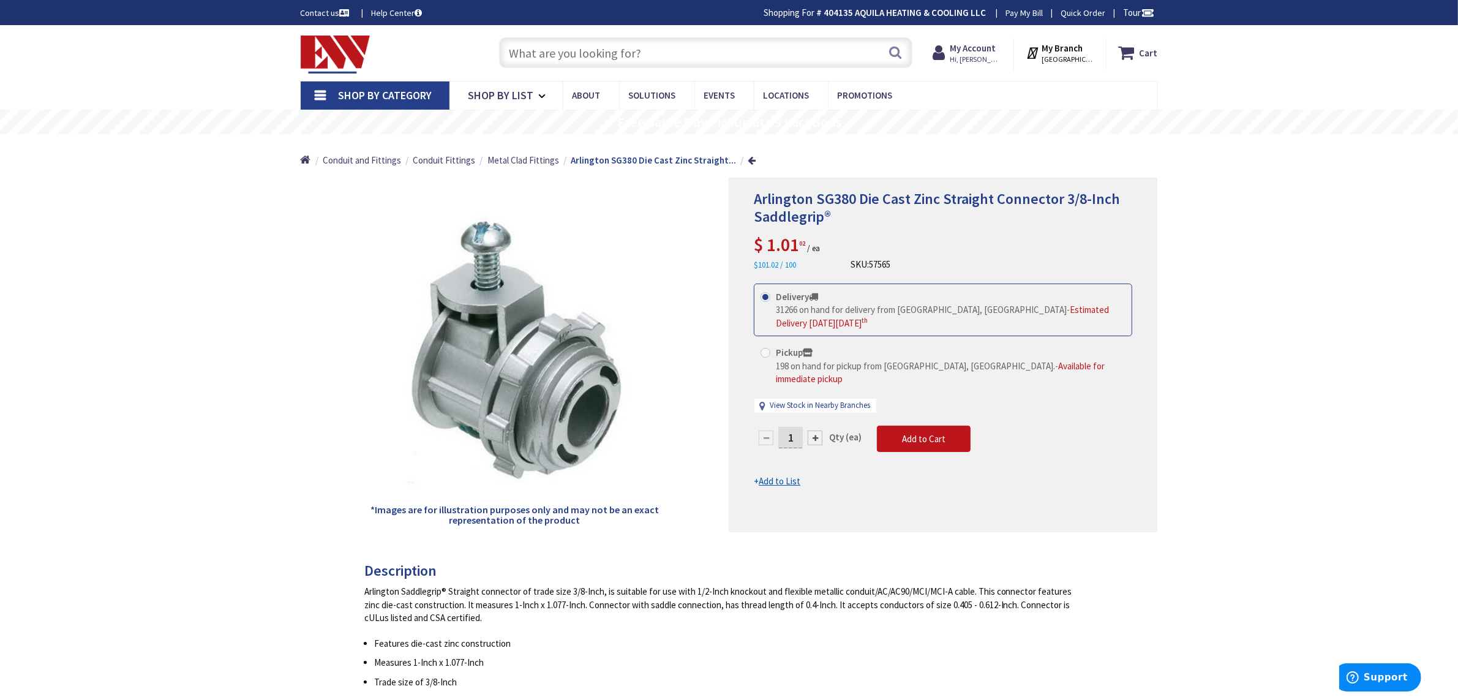
click at [549, 40] on input "text" at bounding box center [705, 52] width 413 height 31
paste input "376217"
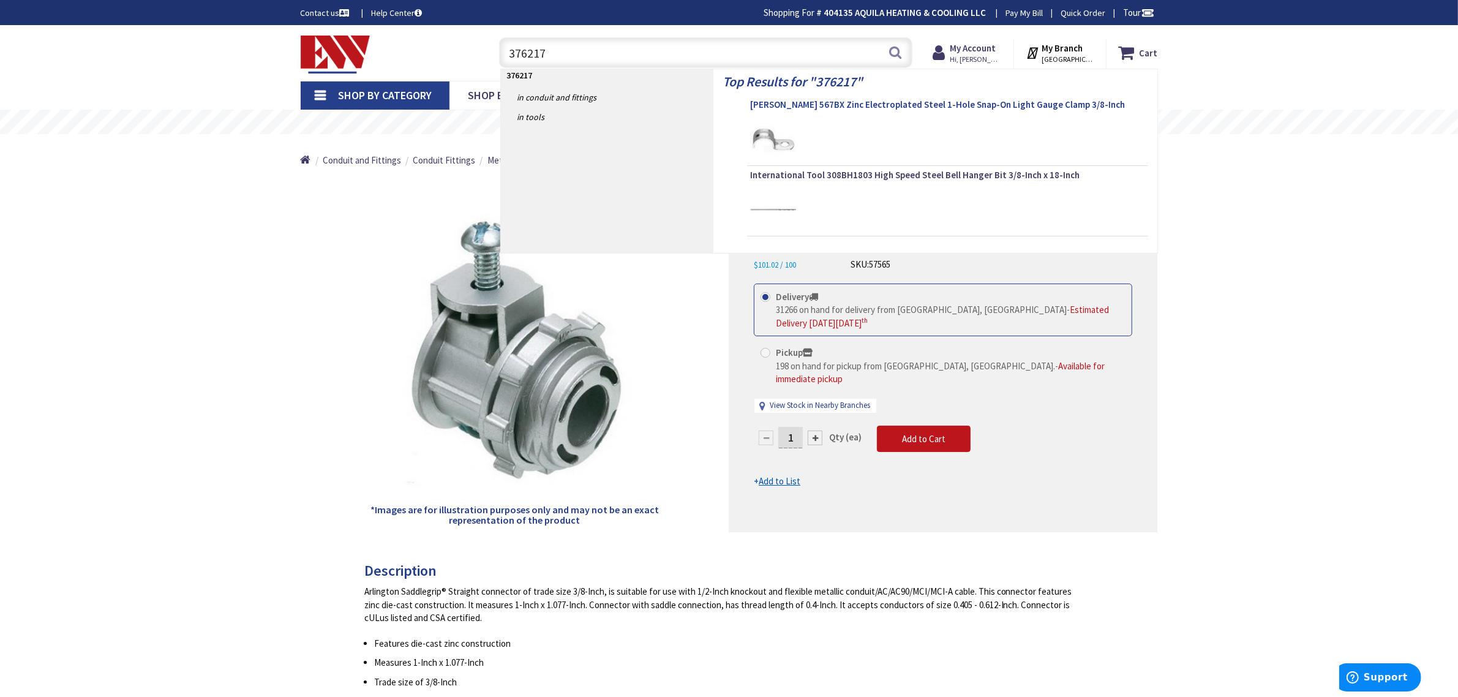
type input "376217"
click at [800, 111] on link "Crouse-Hinds 567BX Zinc Electroplated Steel 1-Hole Snap-On Light Gauge Clamp 3/…" at bounding box center [947, 106] width 395 height 15
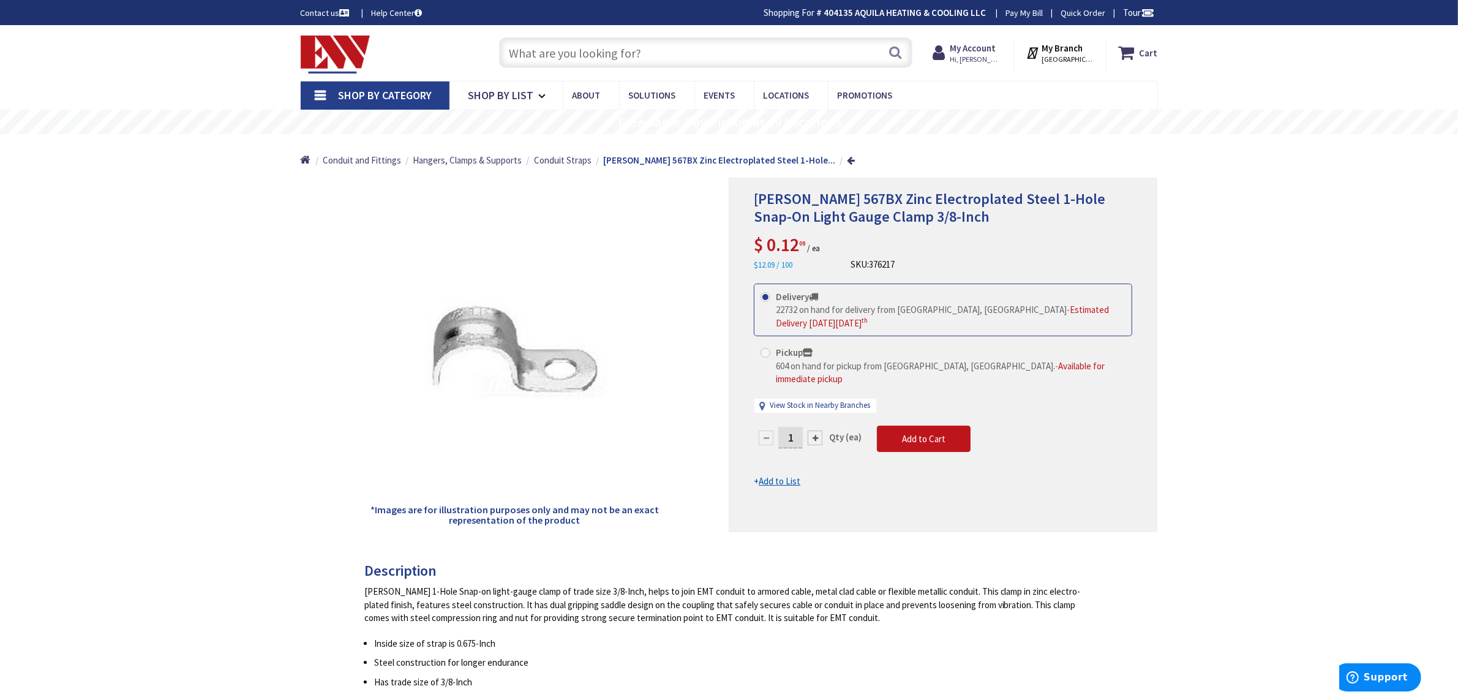
click at [570, 43] on input "text" at bounding box center [705, 52] width 413 height 31
paste input "7351"
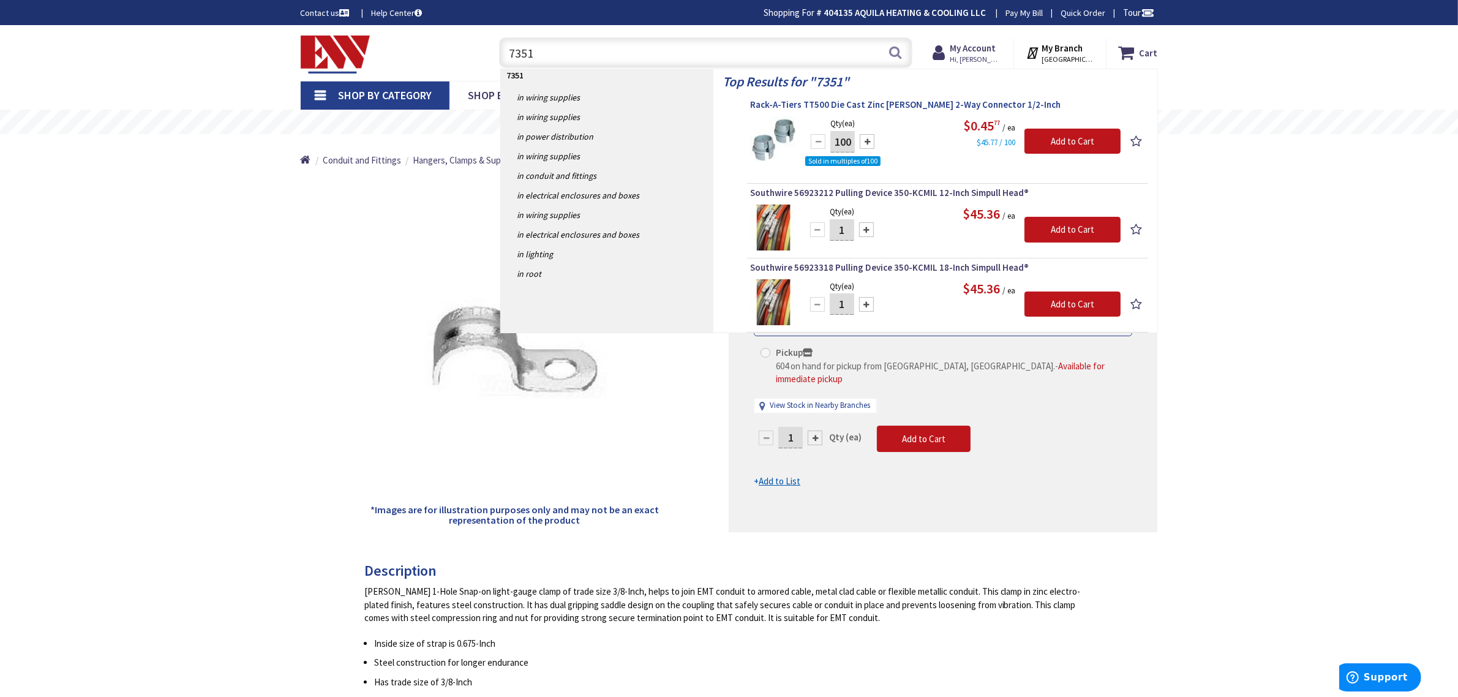
type input "7351"
click at [830, 107] on span "Rack-A-Tiers TT500 Die Cast Zinc [PERSON_NAME] 2-Way Connector 1/2-Inch" at bounding box center [947, 105] width 395 height 12
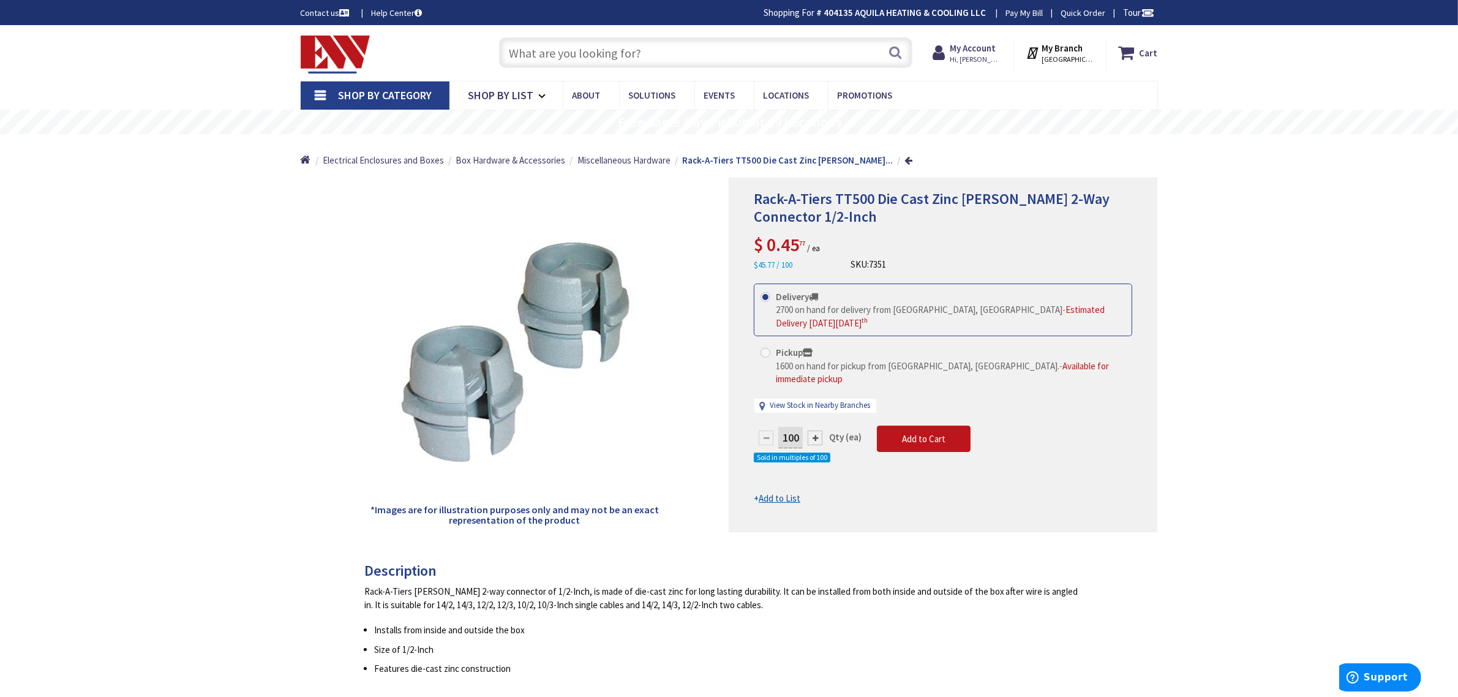
click at [565, 53] on input "text" at bounding box center [705, 52] width 413 height 31
paste input "1045662"
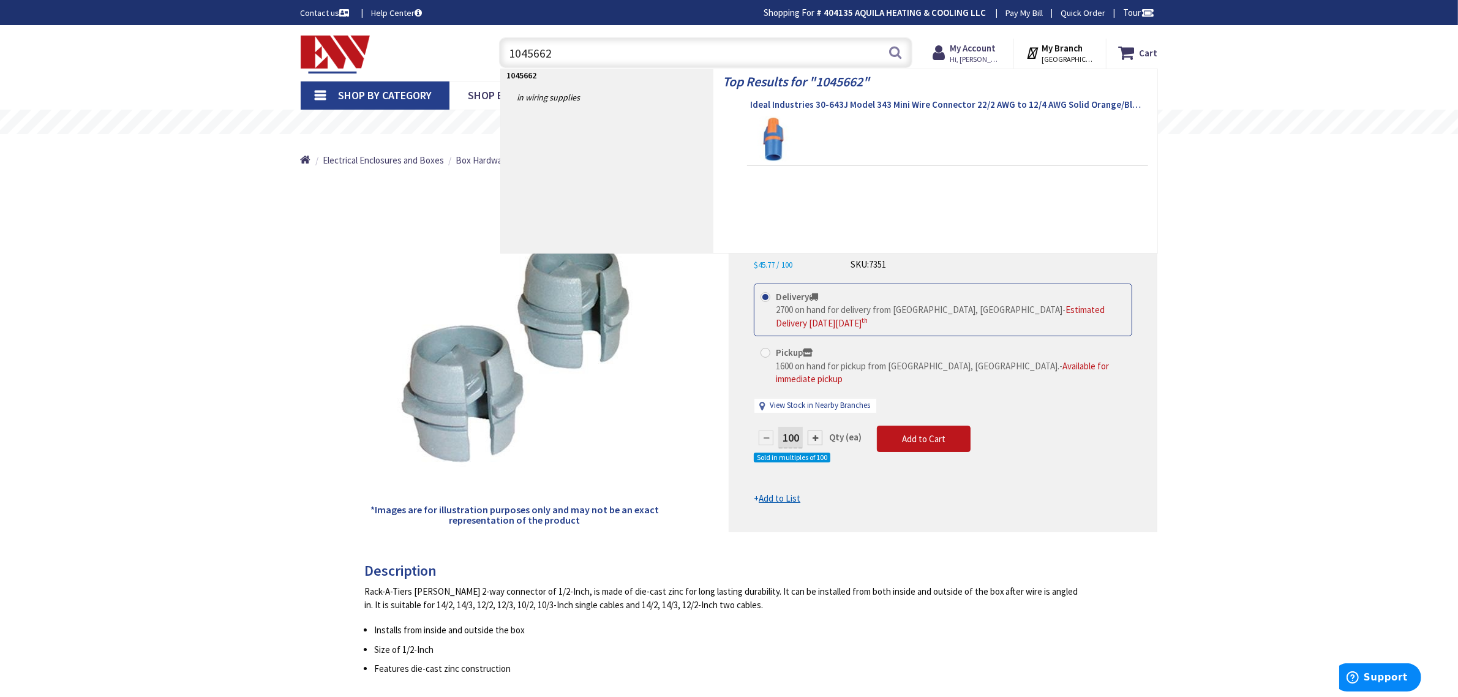
type input "1045662"
click at [761, 101] on span "Ideal Industries 30-643J Model 343 Mini Wire Connector 22/2 AWG to 12/4 AWG Sol…" at bounding box center [947, 105] width 395 height 12
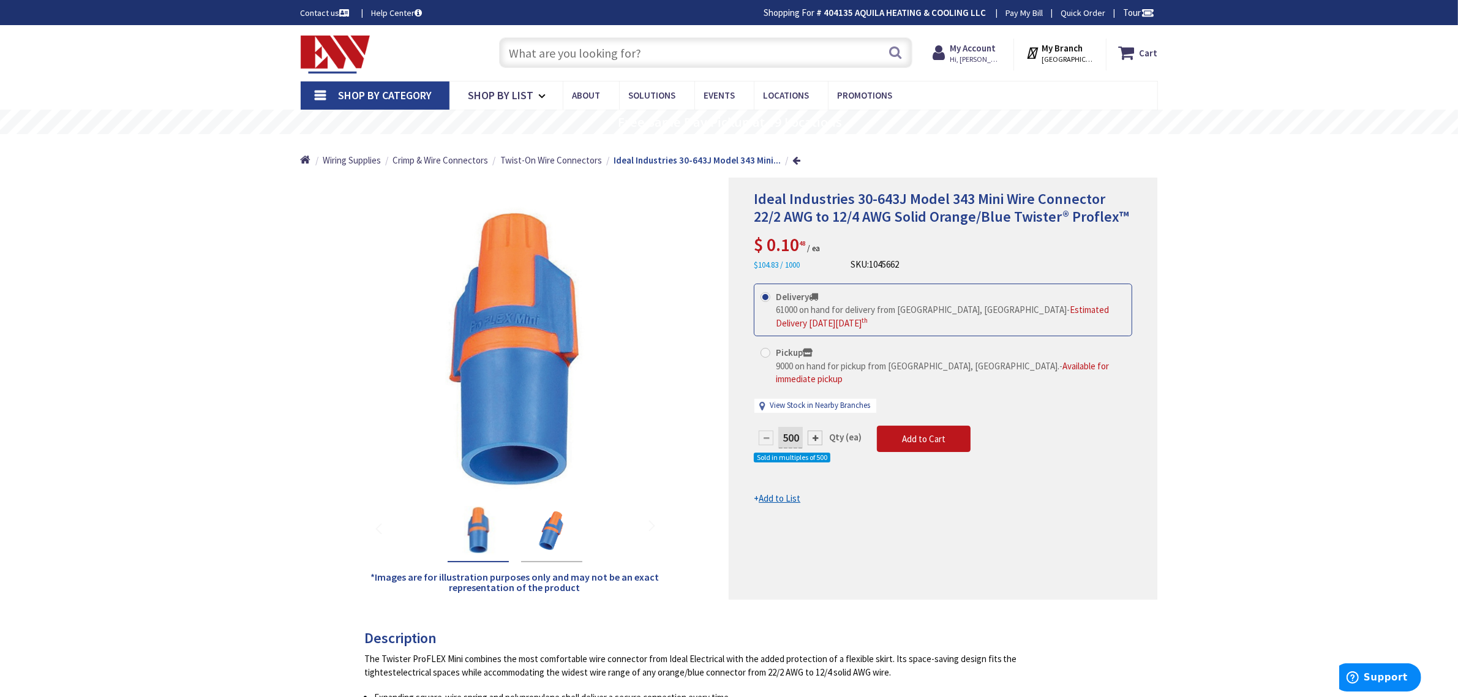
click at [561, 50] on input "text" at bounding box center [705, 52] width 413 height 31
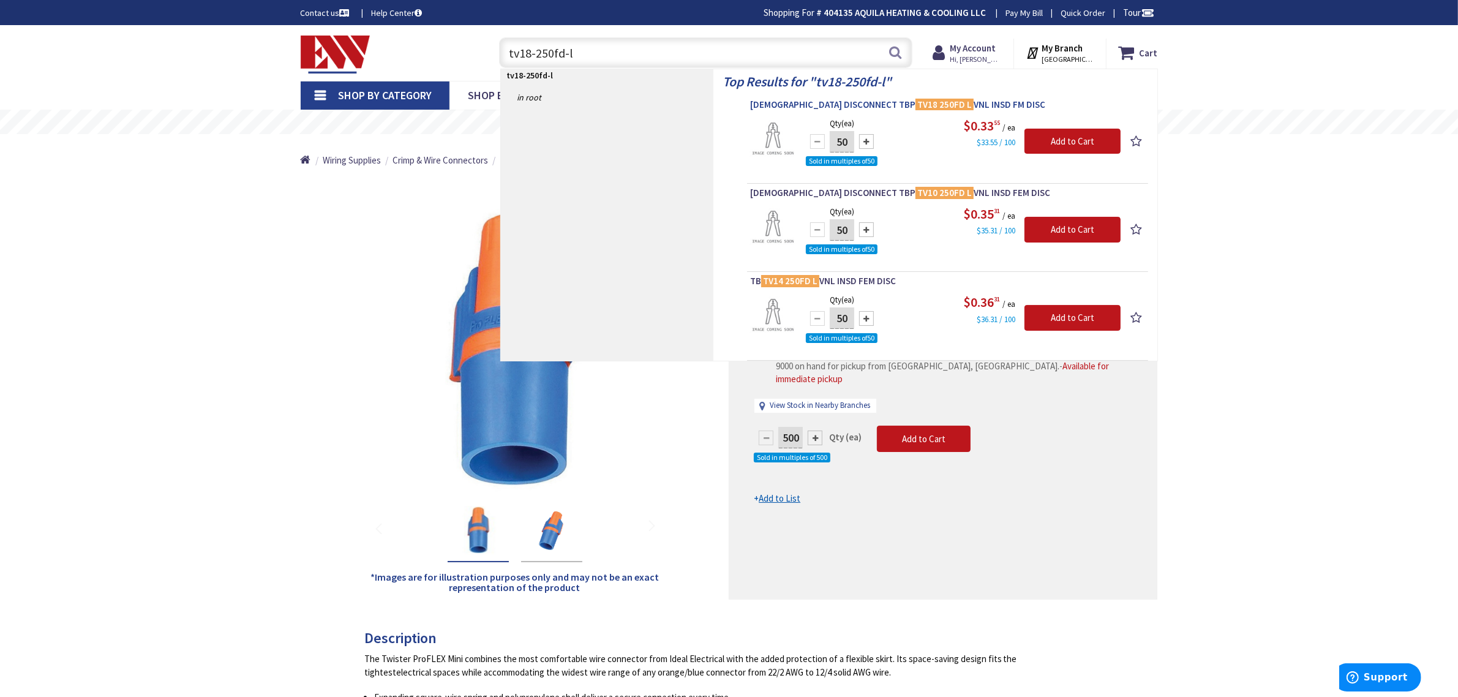
type input "tv18-250fd-l"
click at [937, 106] on span "FEMALE DISCONNECT TBP TV18 250FD L VNL INSD FM DISC" at bounding box center [947, 105] width 395 height 12
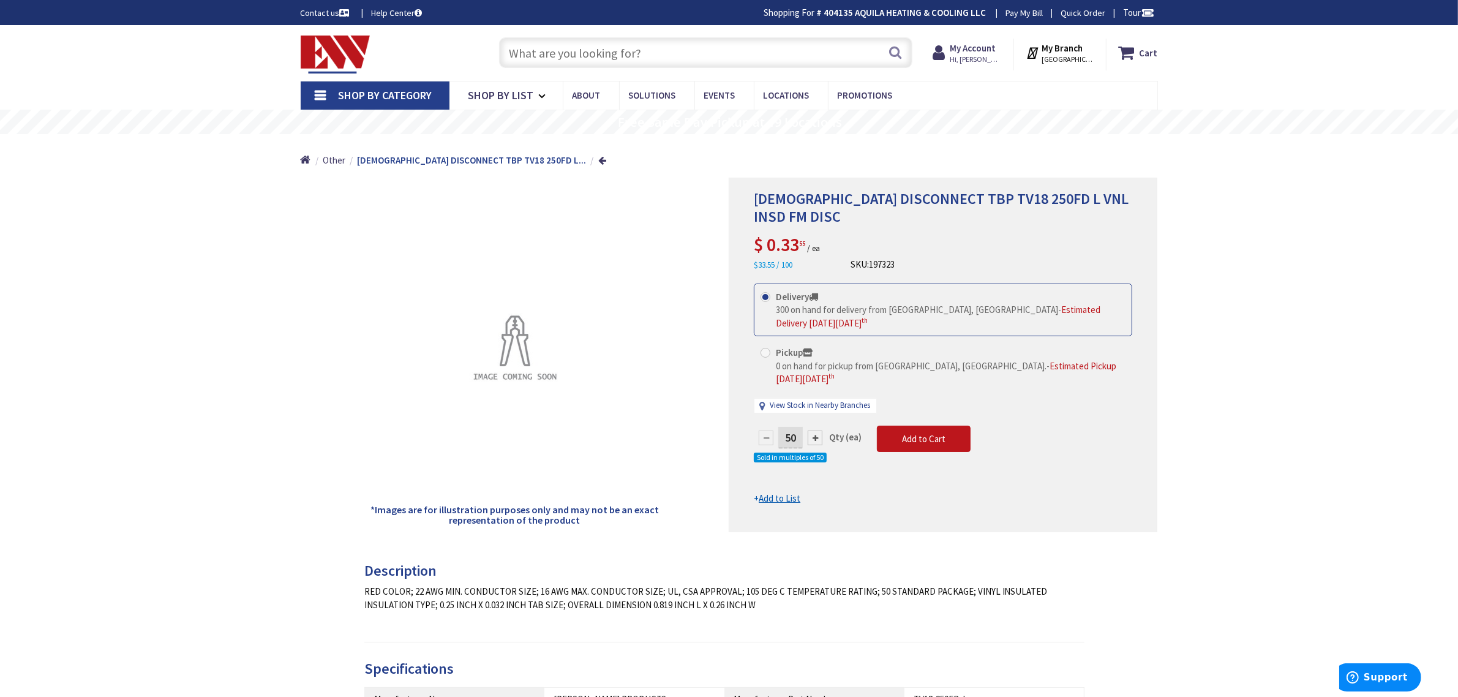
scroll to position [153, 0]
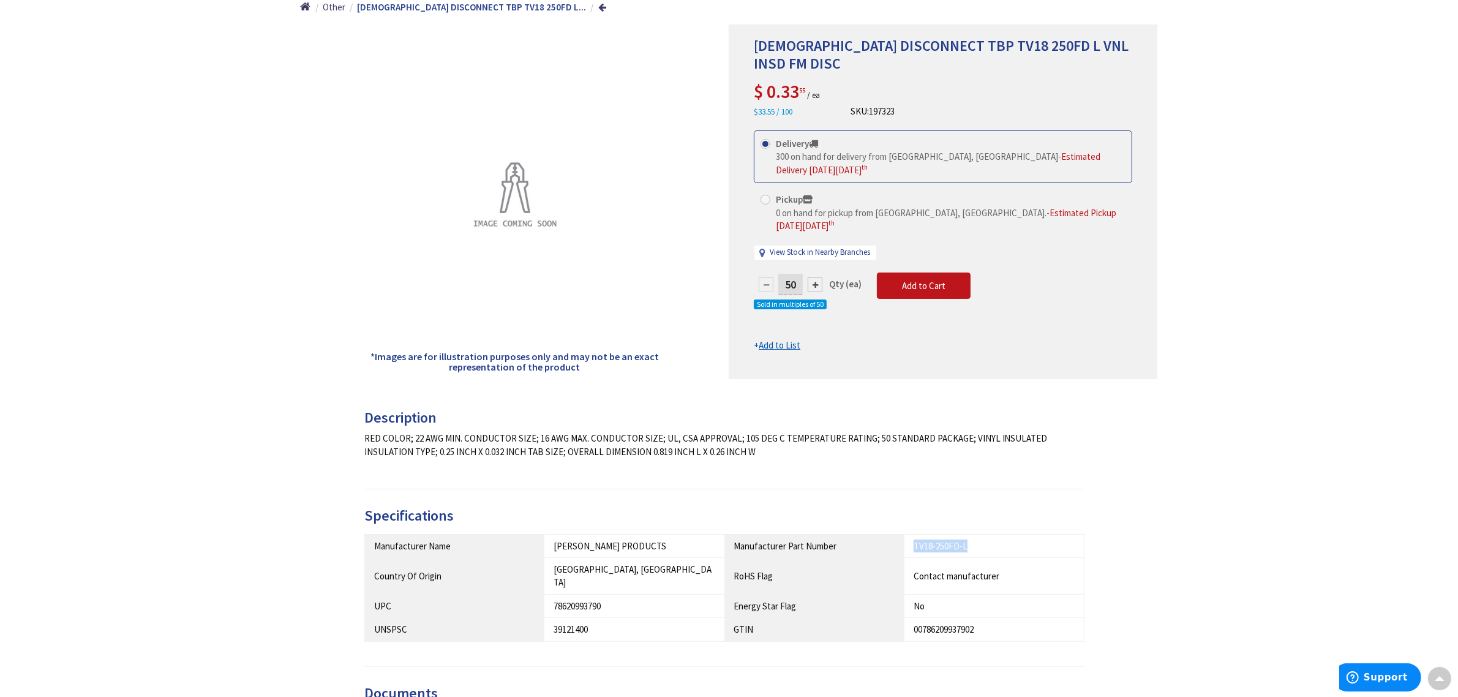
drag, startPoint x: 980, startPoint y: 549, endPoint x: 914, endPoint y: 549, distance: 66.1
click at [914, 549] on div "TV18-250FD-L" at bounding box center [994, 545] width 161 height 13
copy div "TV18-250FD-L"
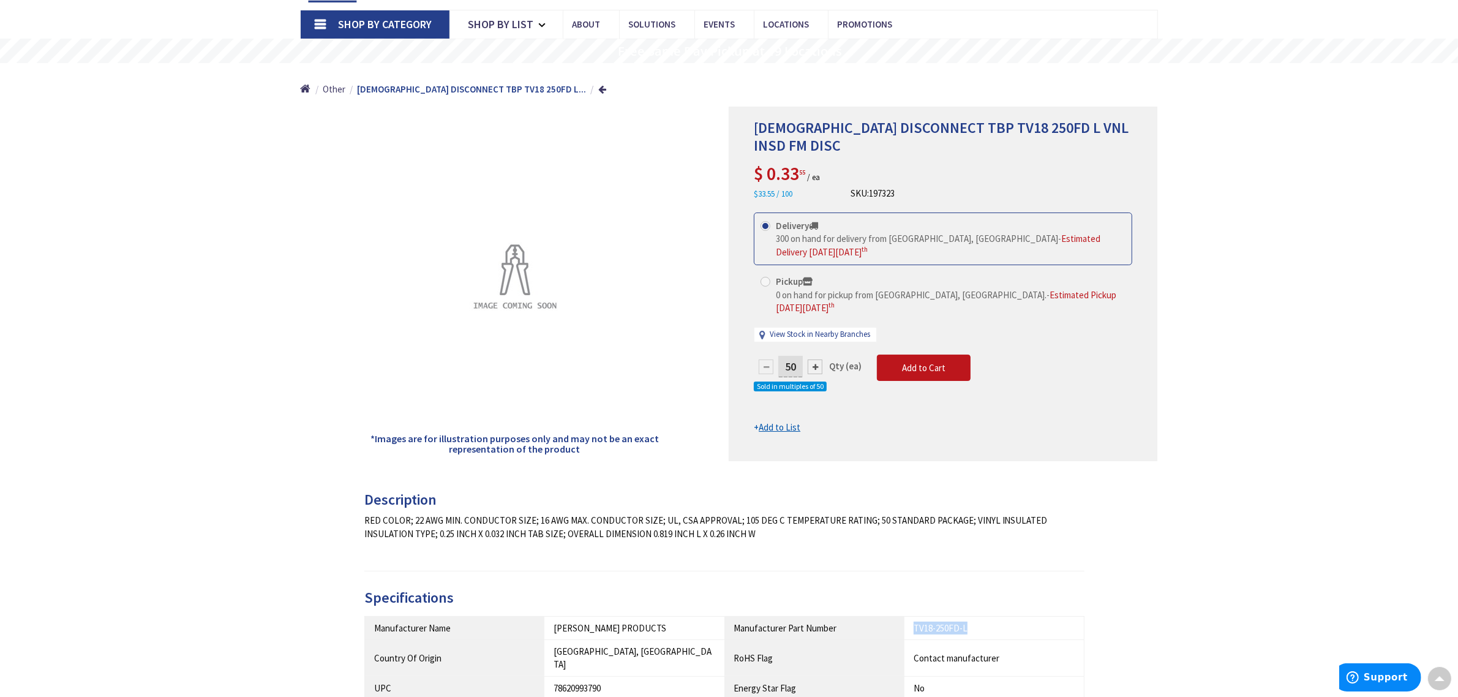
scroll to position [0, 0]
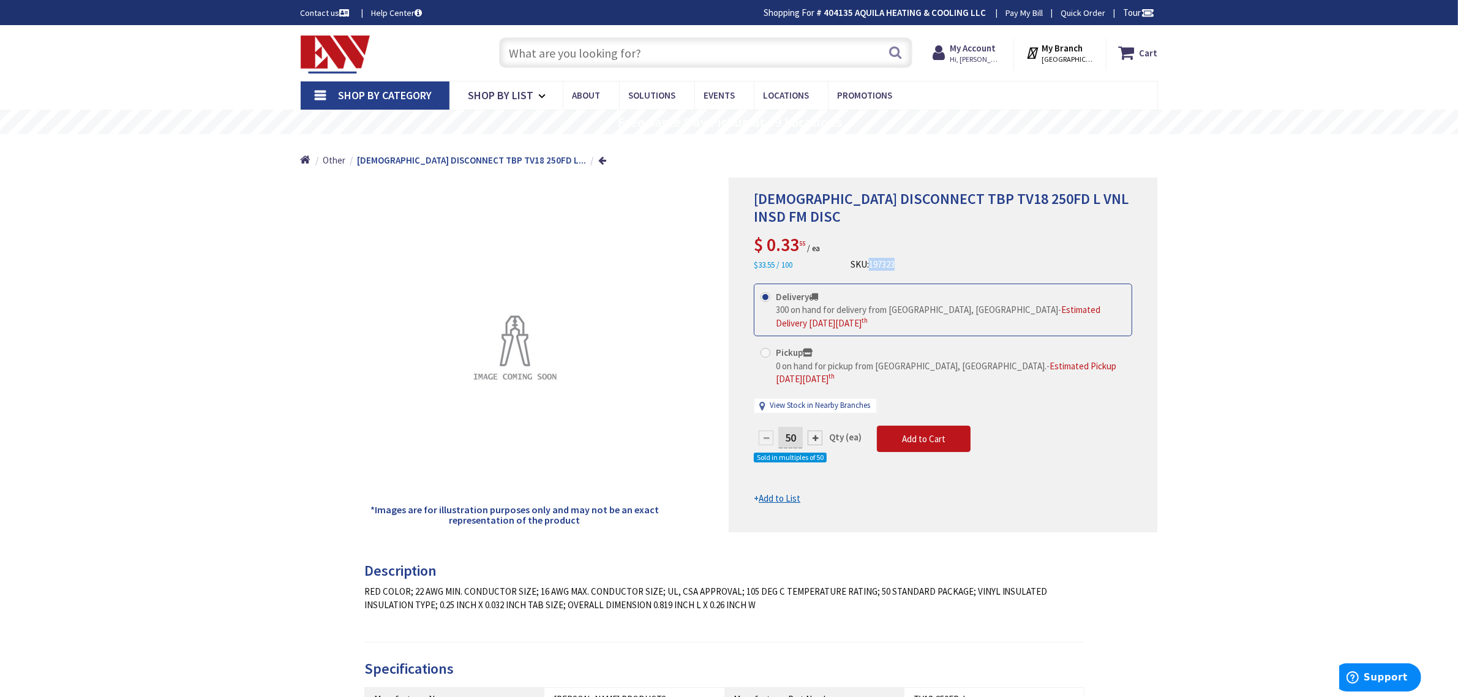
drag, startPoint x: 911, startPoint y: 249, endPoint x: 873, endPoint y: 252, distance: 37.5
click at [873, 252] on div "[DEMOGRAPHIC_DATA] DISCONNECT TBP TV18 250FD L VNL INSD FM DISC $ 0.33 55 / ea …" at bounding box center [943, 230] width 378 height 81
copy span "197323"
click at [629, 56] on input "text" at bounding box center [705, 52] width 413 height 31
paste input "1451-2W"
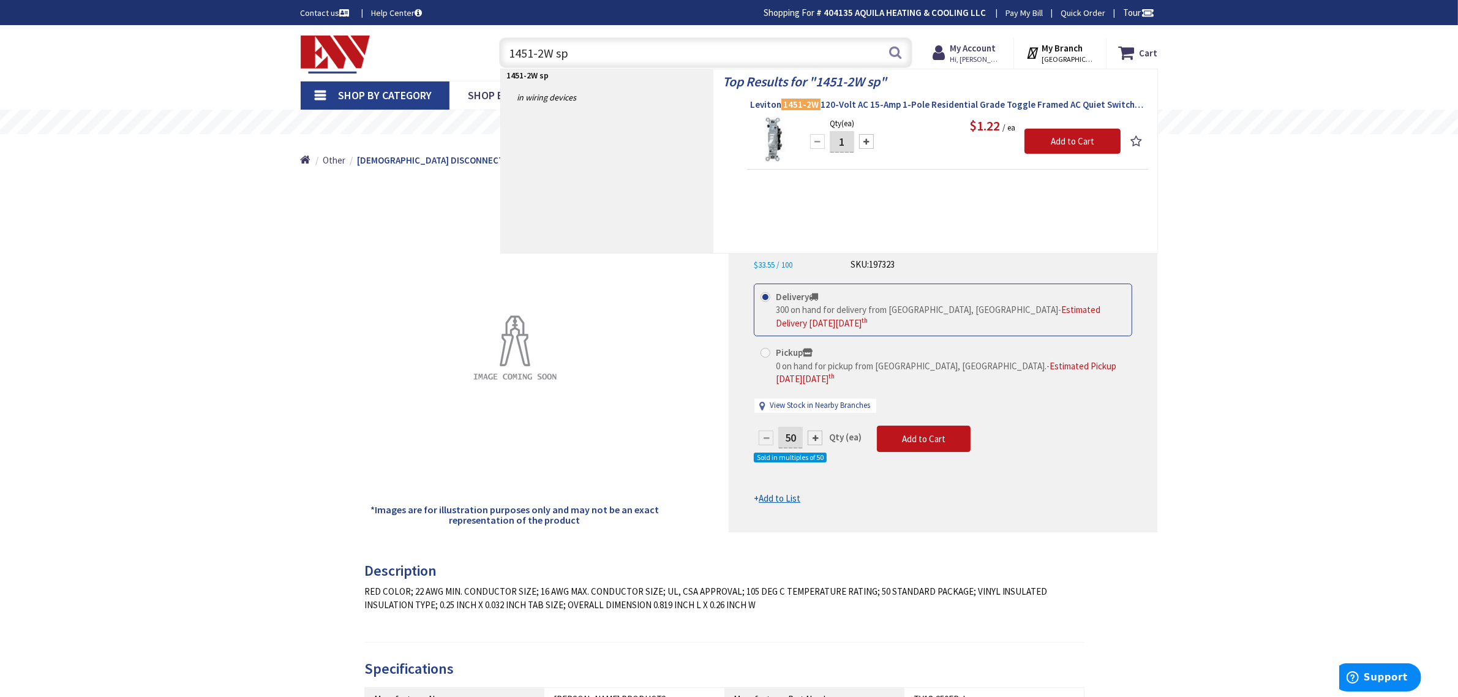
type input "1451-2W sp"
click at [879, 105] on span "Leviton 1451-2W 120-Volt AC 15-Amp 1-Pole Residential Grade Toggle Framed AC Qu…" at bounding box center [947, 105] width 395 height 12
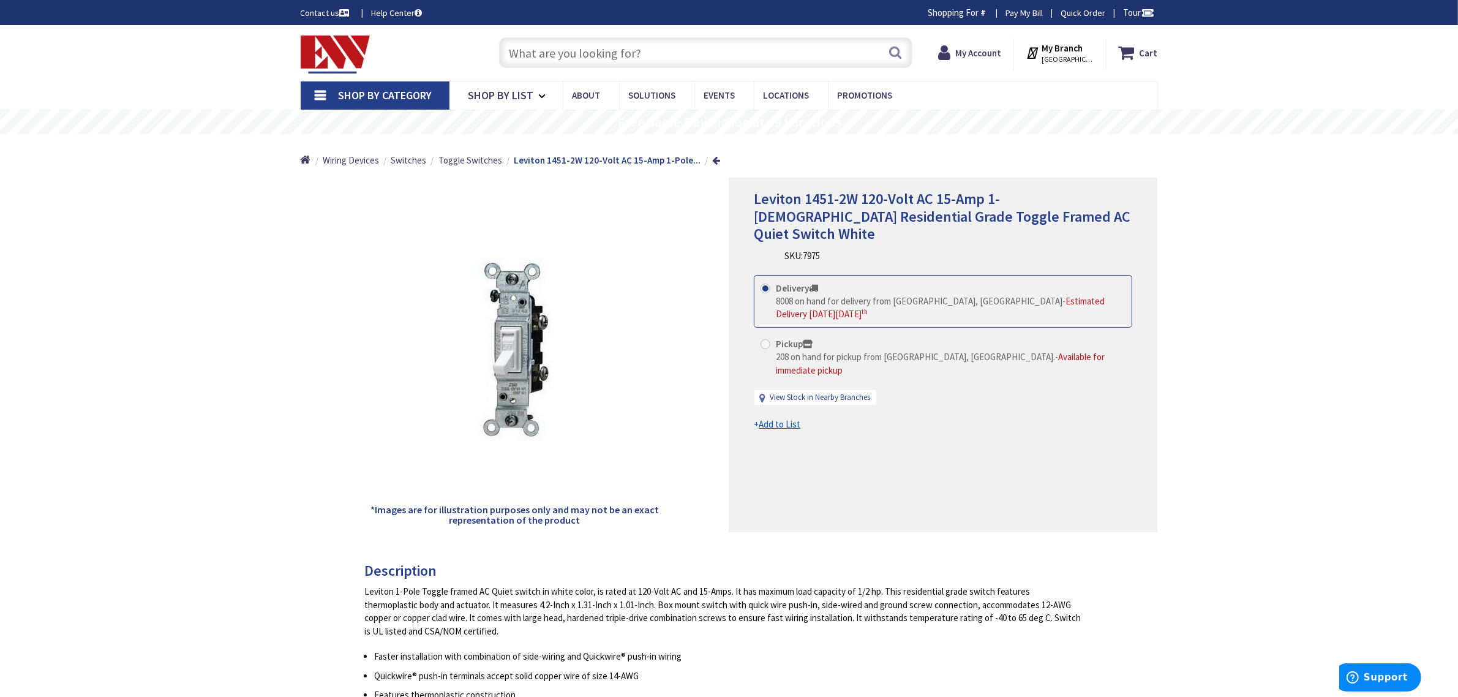
drag, startPoint x: 843, startPoint y: 241, endPoint x: 803, endPoint y: 243, distance: 39.3
click at [803, 243] on div "Leviton 1451-2W 120-Volt AC 15-Amp 1-Pole Residential Grade Toggle Framed AC Qu…" at bounding box center [943, 226] width 378 height 72
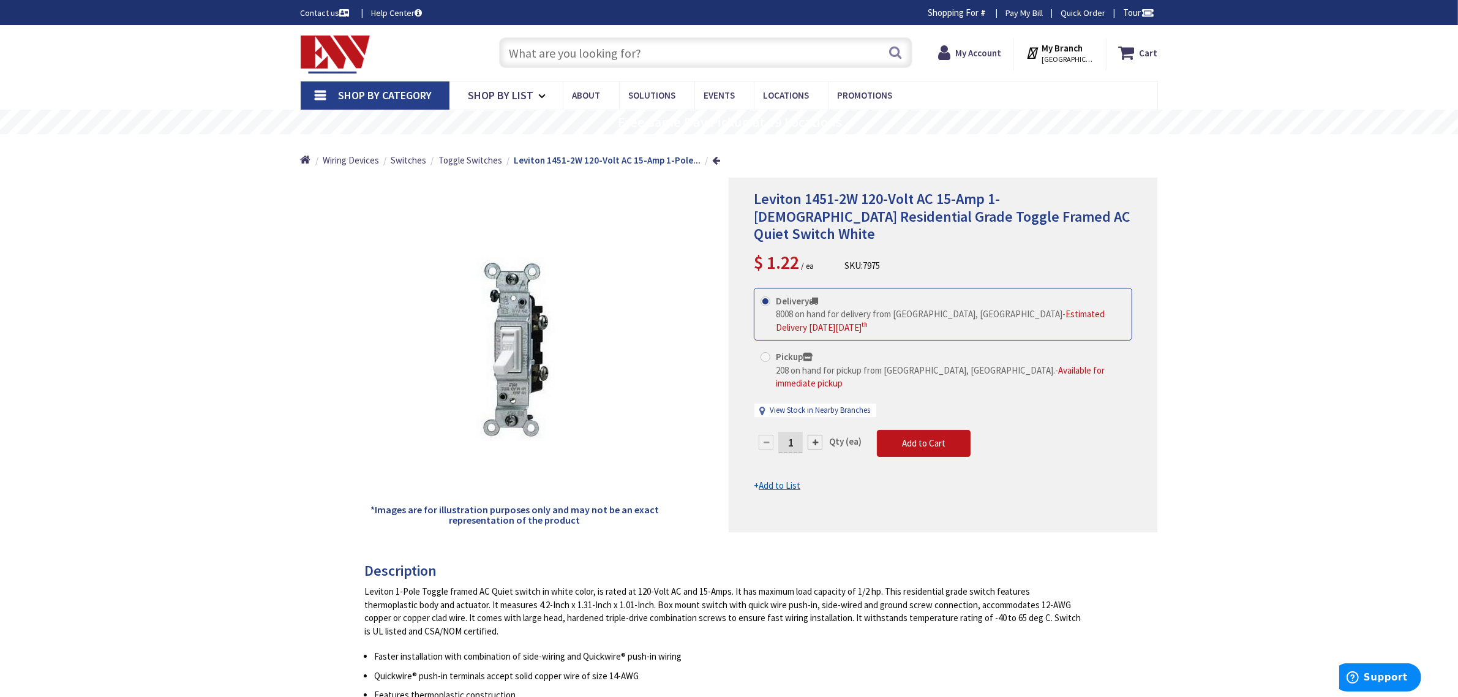
copy div "7975"
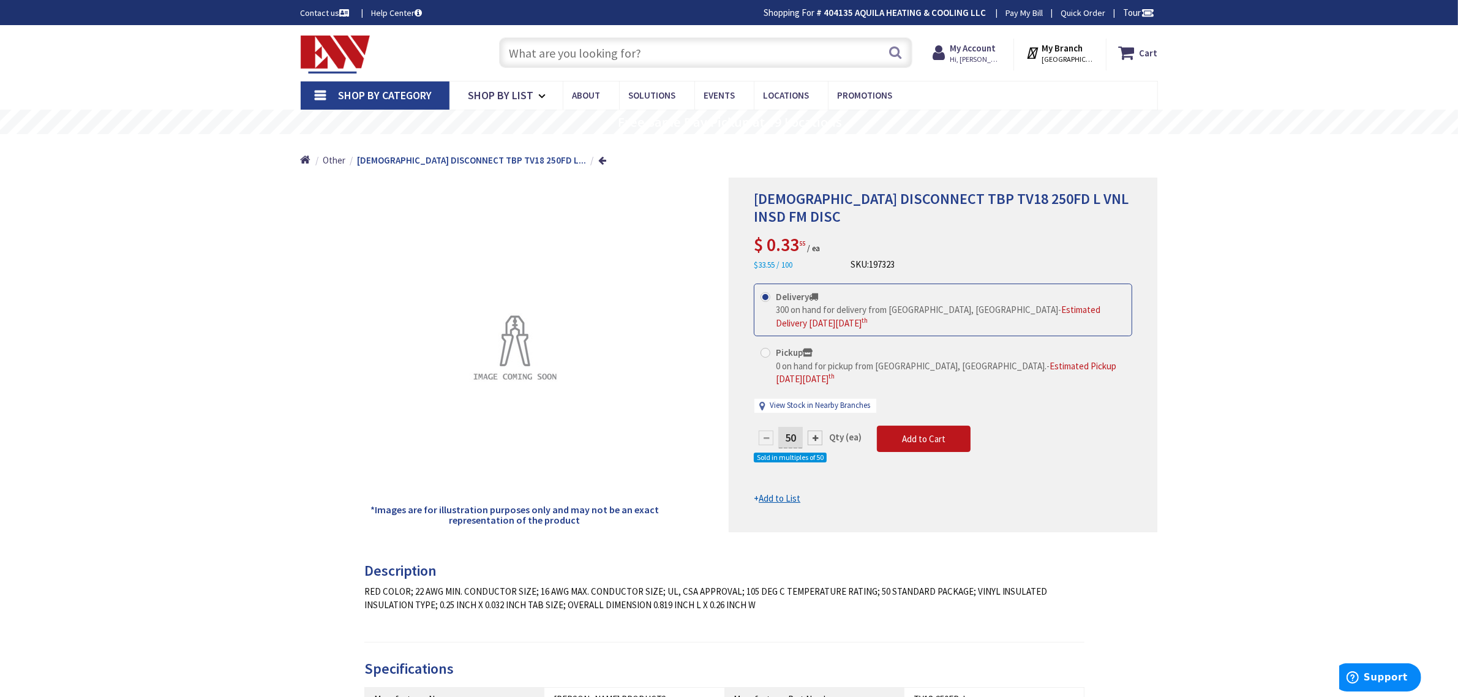
click at [556, 40] on input "text" at bounding box center [705, 52] width 413 height 31
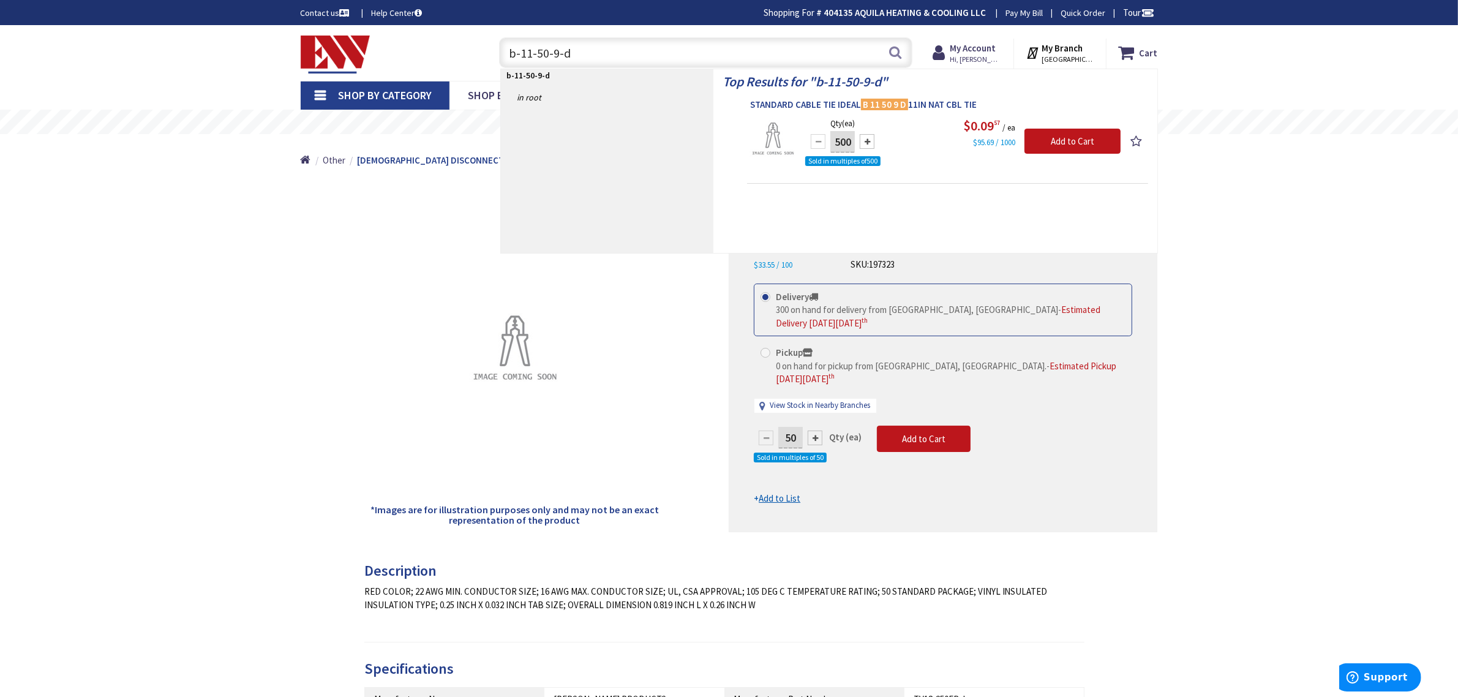
type input "b-11-50-9-d"
click at [862, 108] on mark "B 11 50 9 D" at bounding box center [884, 104] width 47 height 15
click at [844, 108] on span "STANDARD CABLE TIE IDEAL B 11 50 9 D 11IN NAT CBL TIE" at bounding box center [947, 105] width 395 height 12
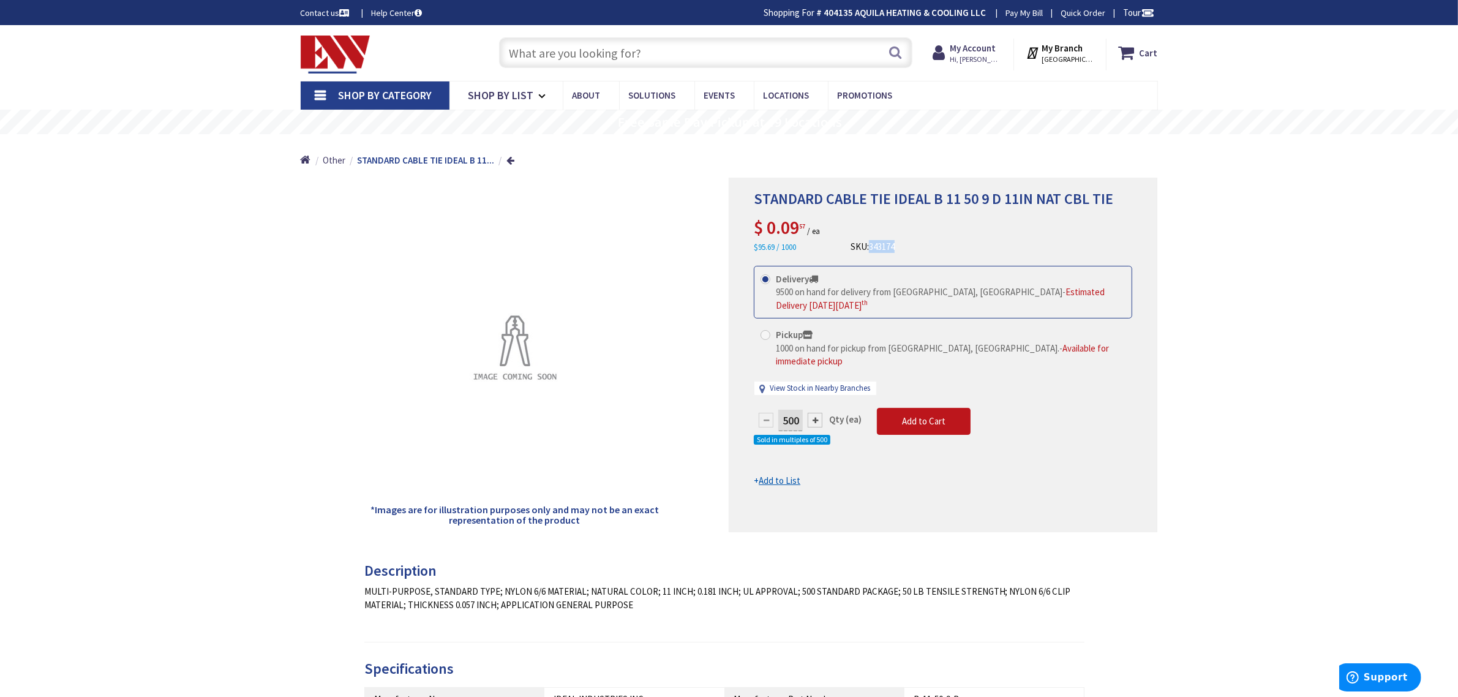
drag, startPoint x: 913, startPoint y: 245, endPoint x: 873, endPoint y: 250, distance: 40.1
click at [873, 250] on div "STANDARD CABLE TIE IDEAL B 11 50 9 D 11IN NAT CBL TIE $ 0.09 57 / ea $95.69 / 1…" at bounding box center [943, 221] width 378 height 63
copy span "343174"
click at [975, 225] on div "STANDARD CABLE TIE IDEAL B 11 50 9 D 11IN NAT CBL TIE $ 0.09 57 / ea $95.69 / 1…" at bounding box center [943, 221] width 378 height 63
